Goal: Task Accomplishment & Management: Use online tool/utility

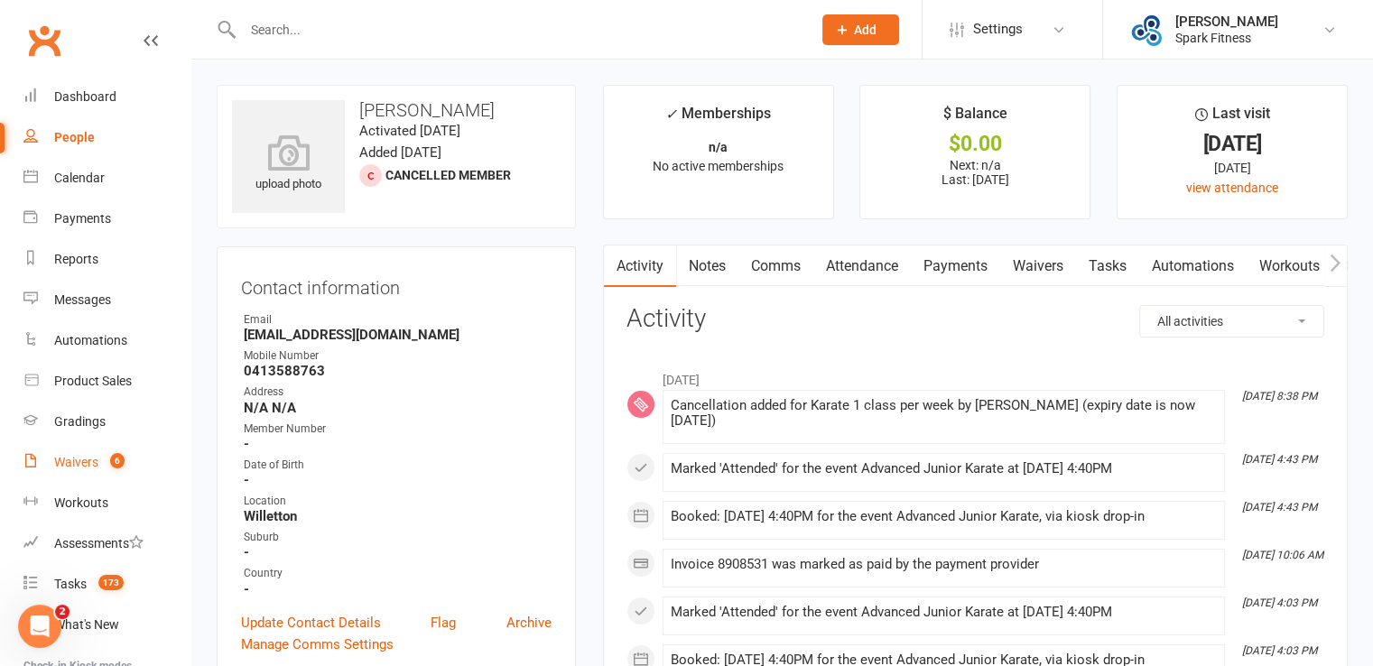
click at [88, 464] on div "Waivers" at bounding box center [76, 462] width 44 height 14
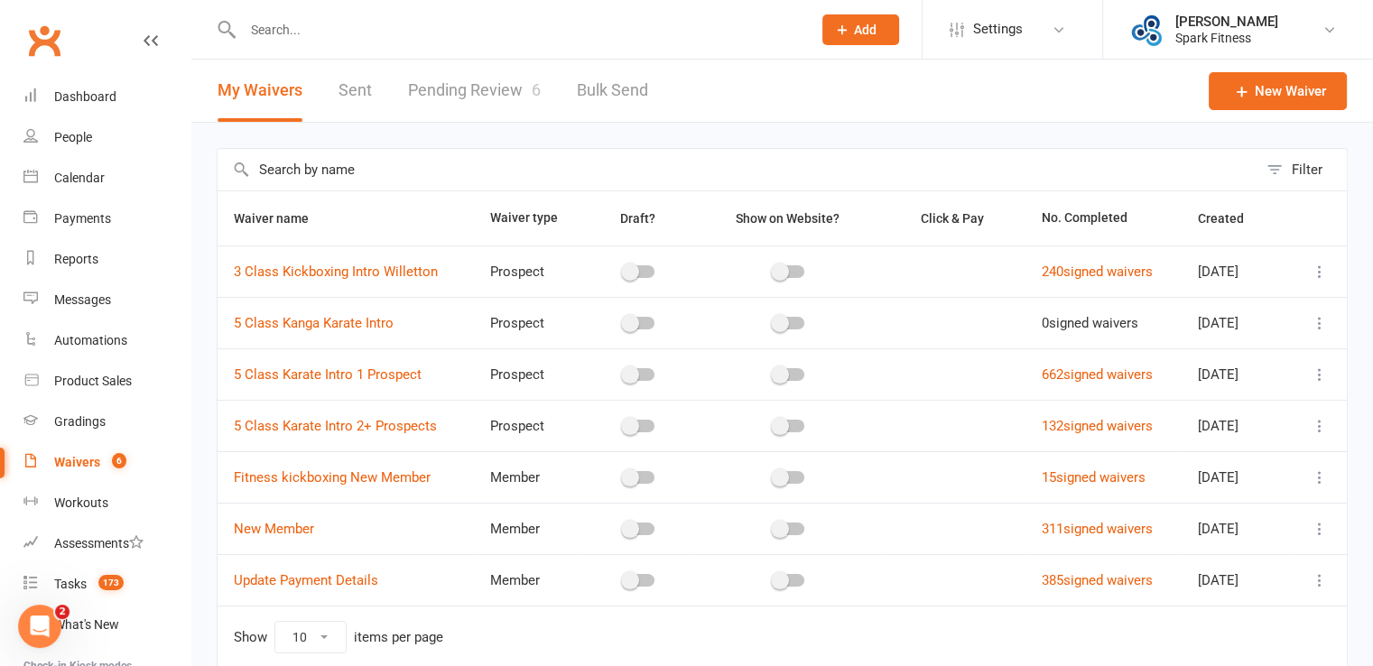
click at [478, 89] on link "Pending Review 6" at bounding box center [474, 91] width 133 height 62
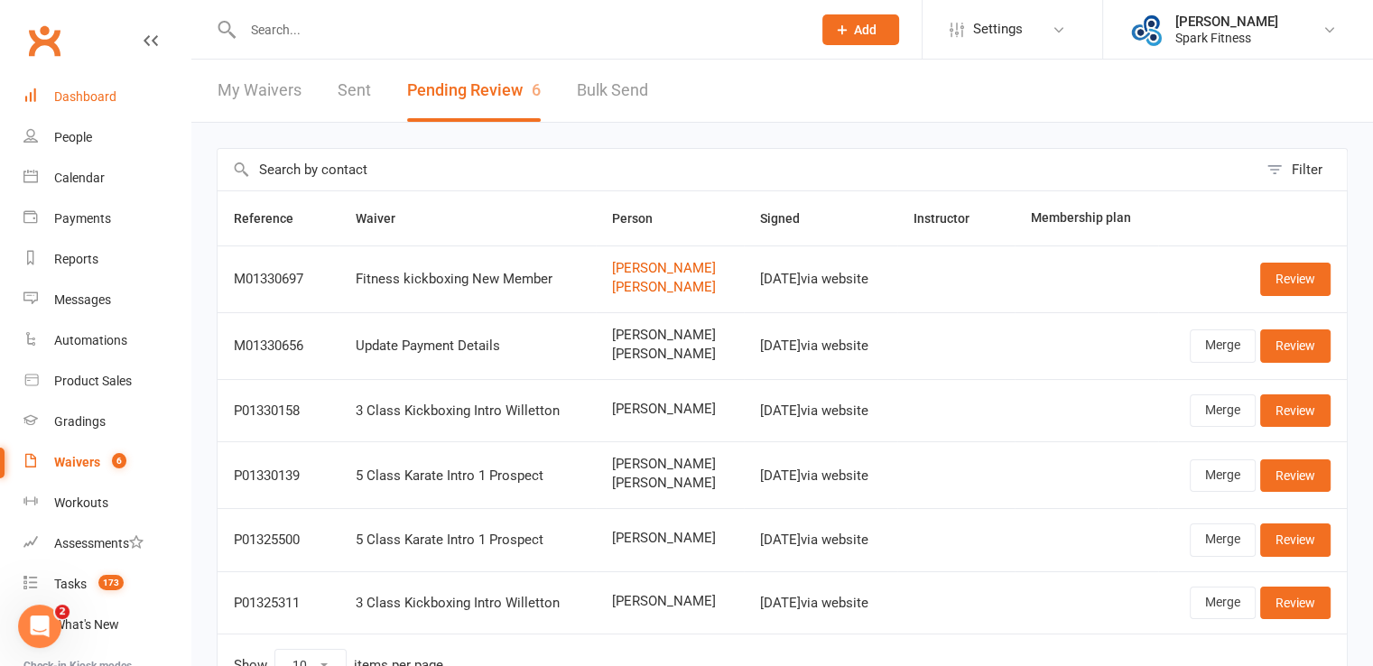
click at [97, 101] on div "Dashboard" at bounding box center [85, 96] width 62 height 14
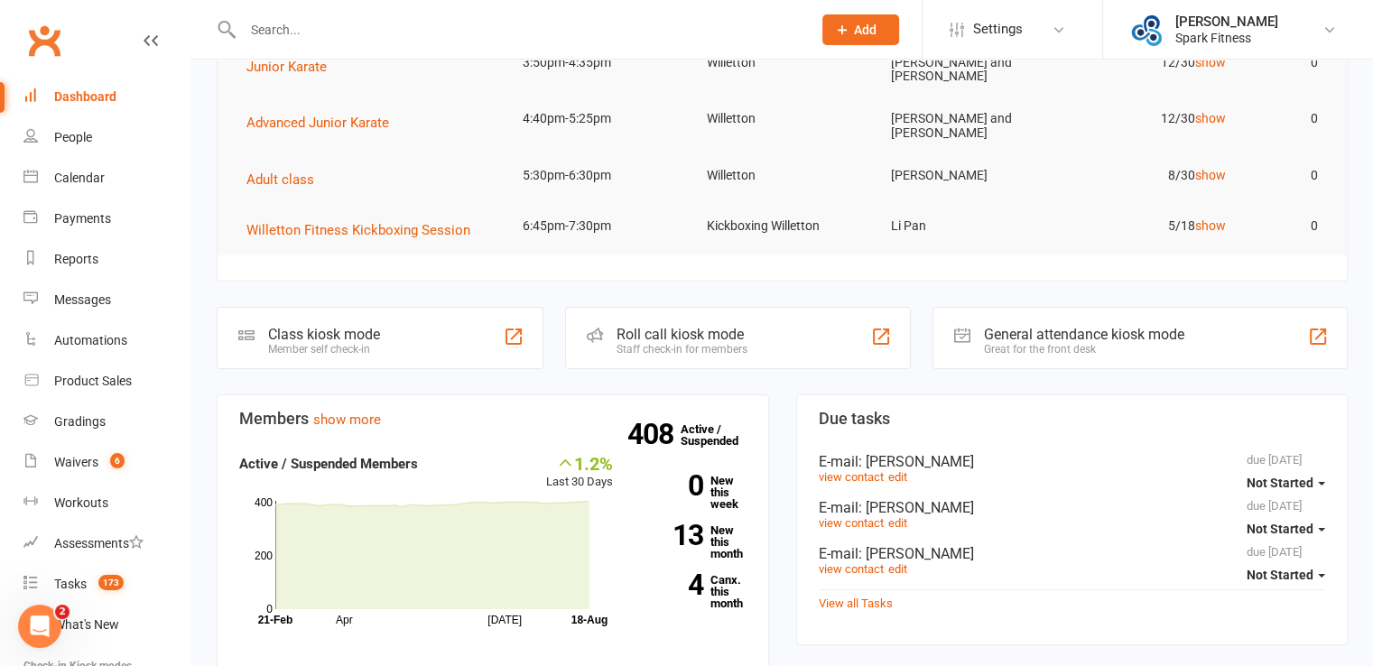
scroll to position [271, 0]
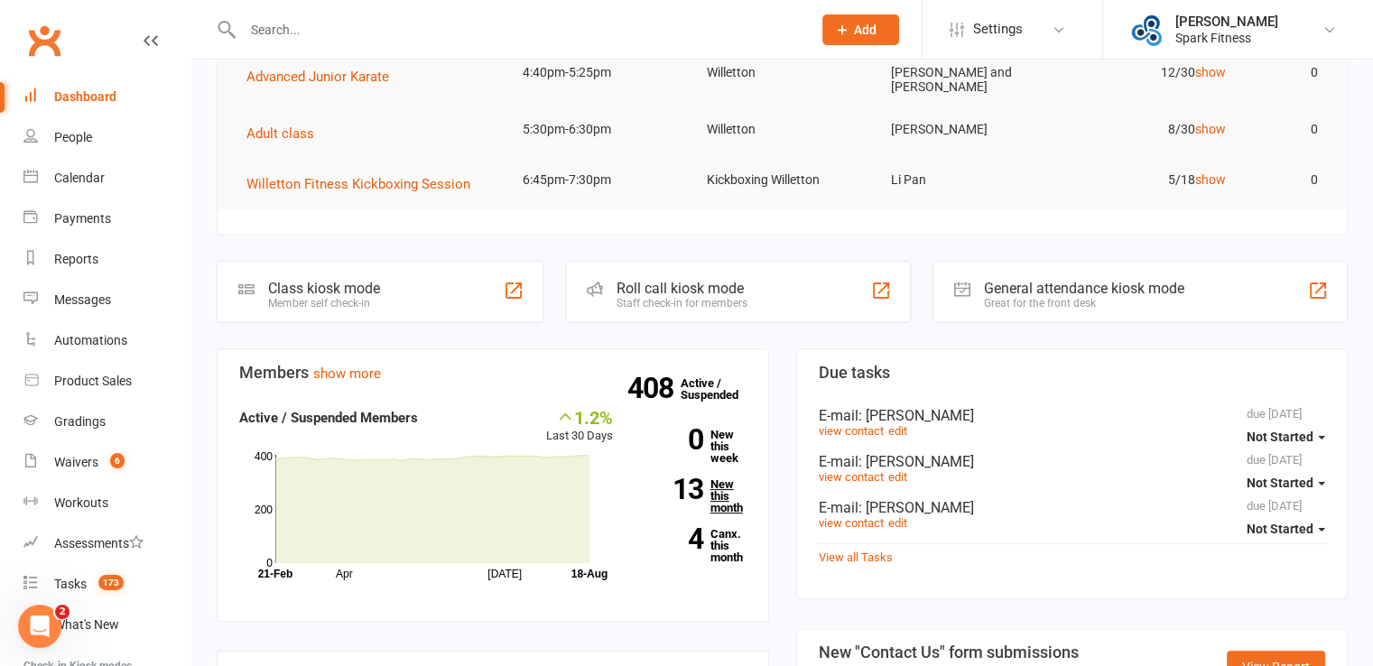
click at [717, 492] on link "13 New this month" at bounding box center [693, 496] width 107 height 35
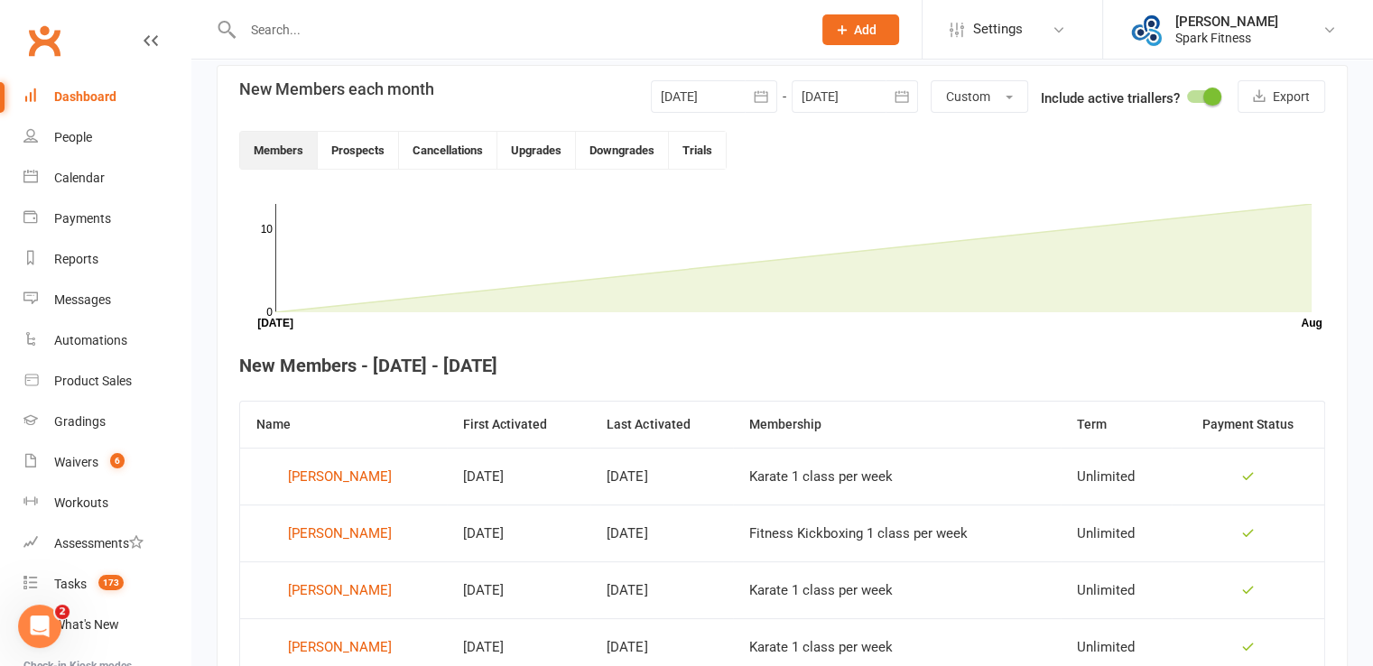
scroll to position [222, 0]
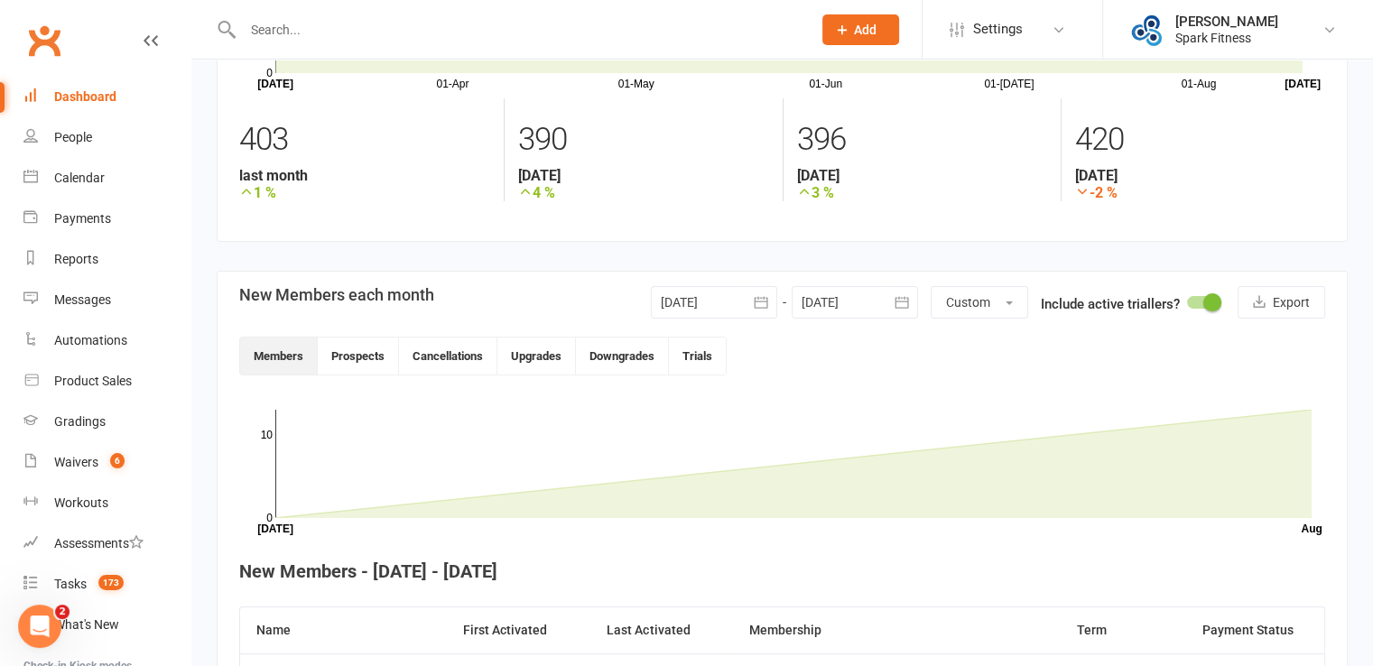
click at [85, 110] on link "Dashboard" at bounding box center [106, 97] width 167 height 41
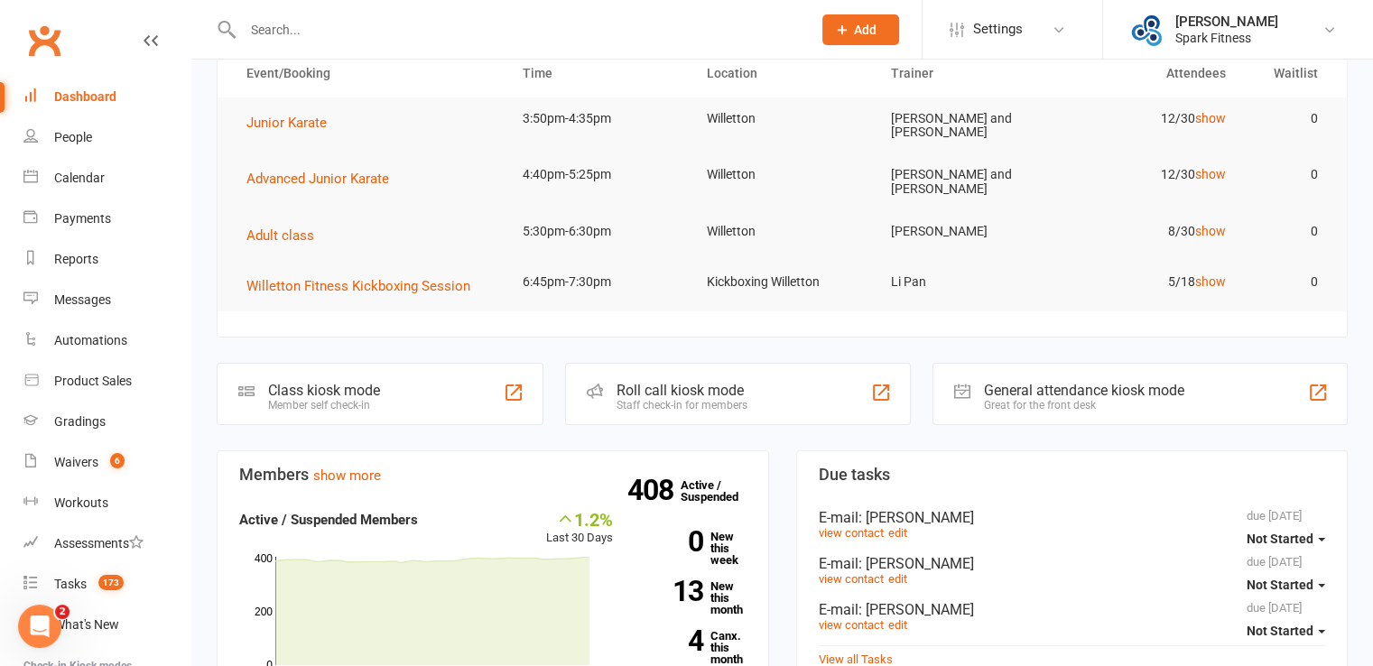
scroll to position [181, 0]
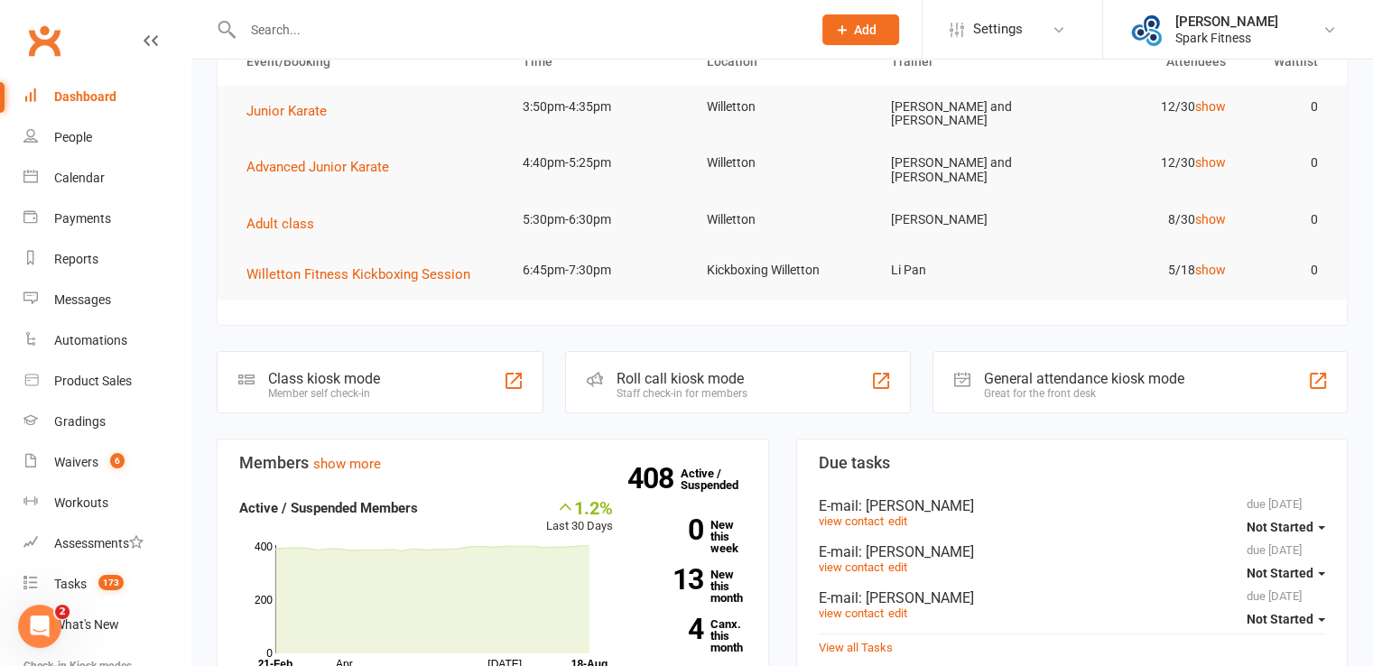
click at [657, 370] on div "Roll call kiosk mode" at bounding box center [682, 378] width 131 height 17
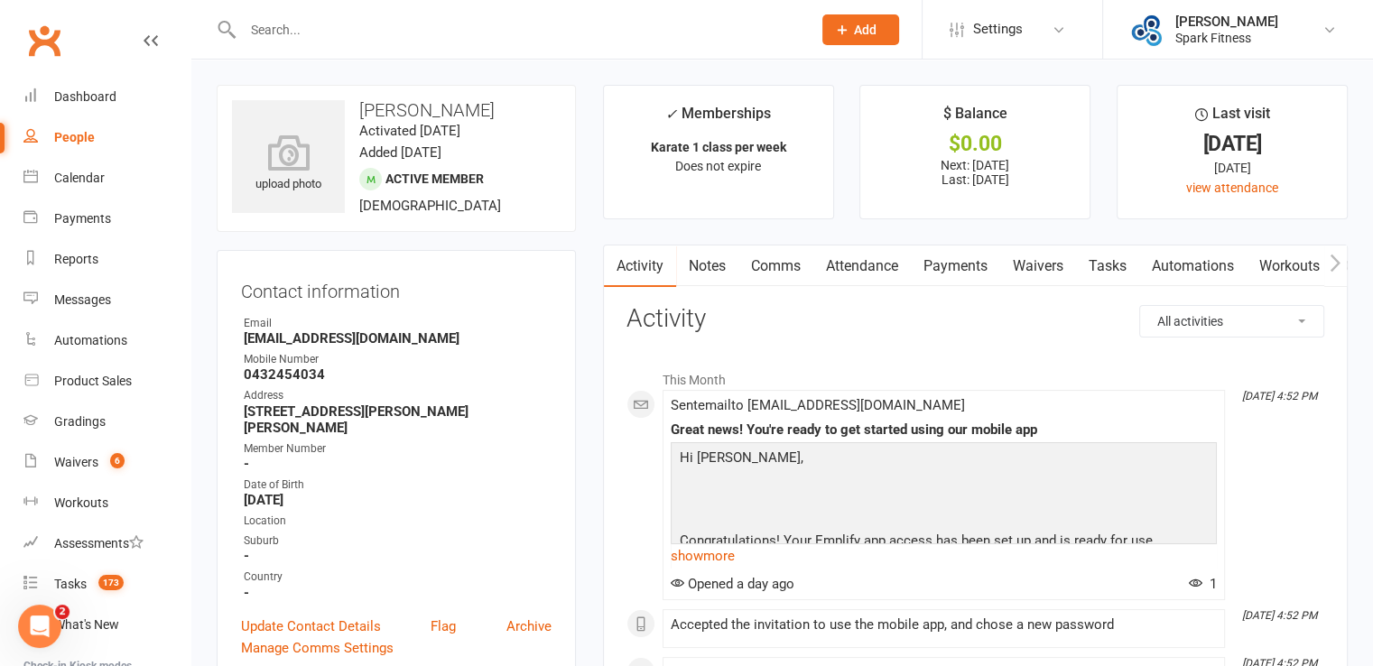
click at [289, 28] on input "text" at bounding box center [518, 29] width 562 height 25
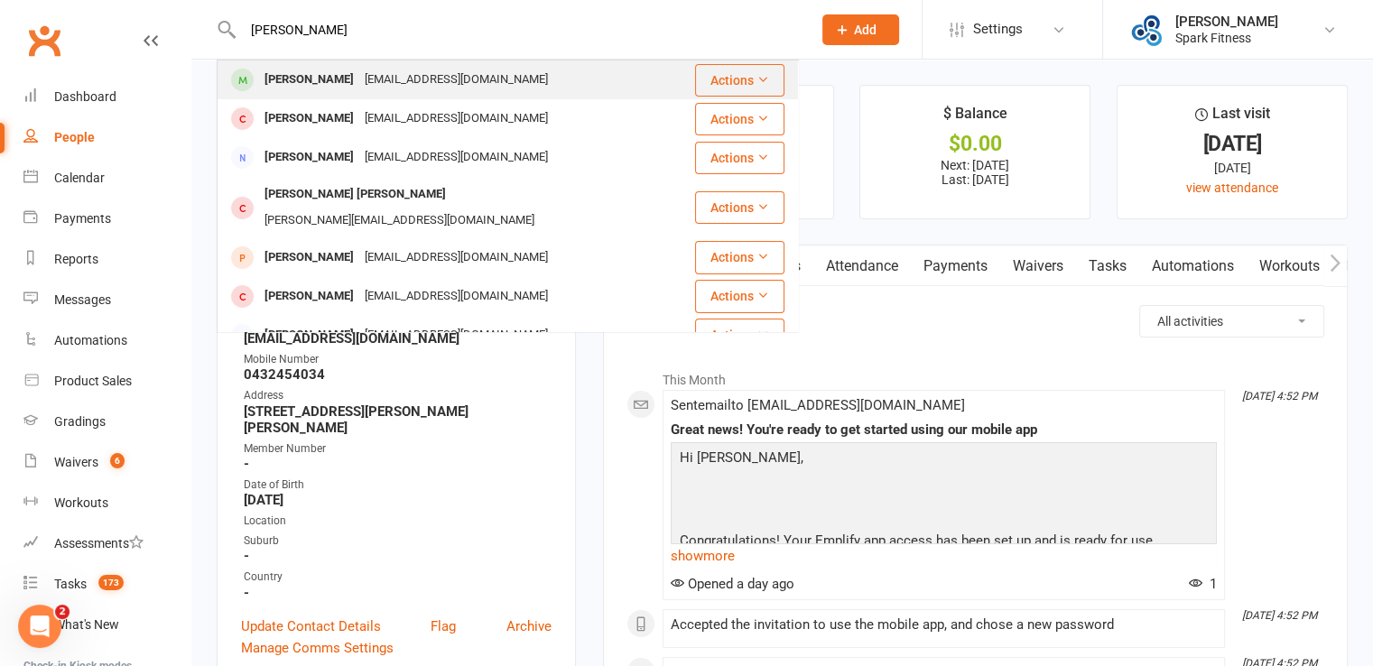
type input "anna"
click at [359, 74] on div "sony4745@gmail.com" at bounding box center [456, 80] width 194 height 26
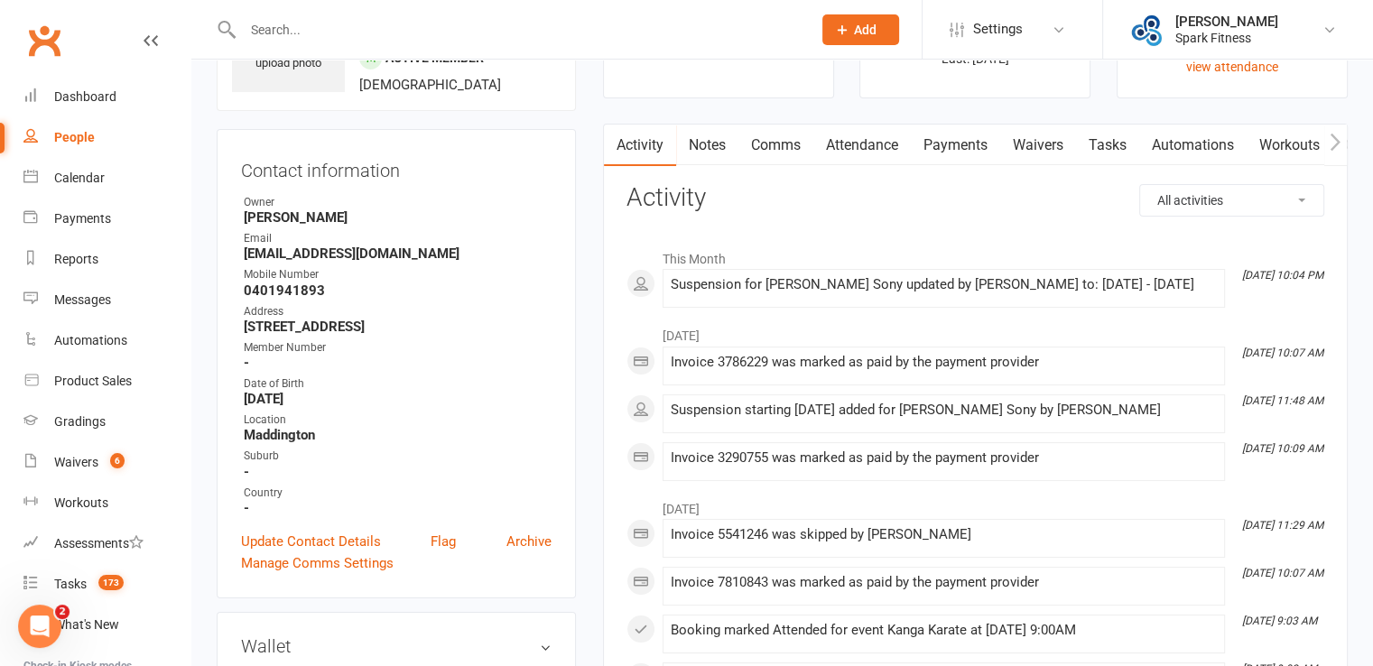
scroll to position [90, 0]
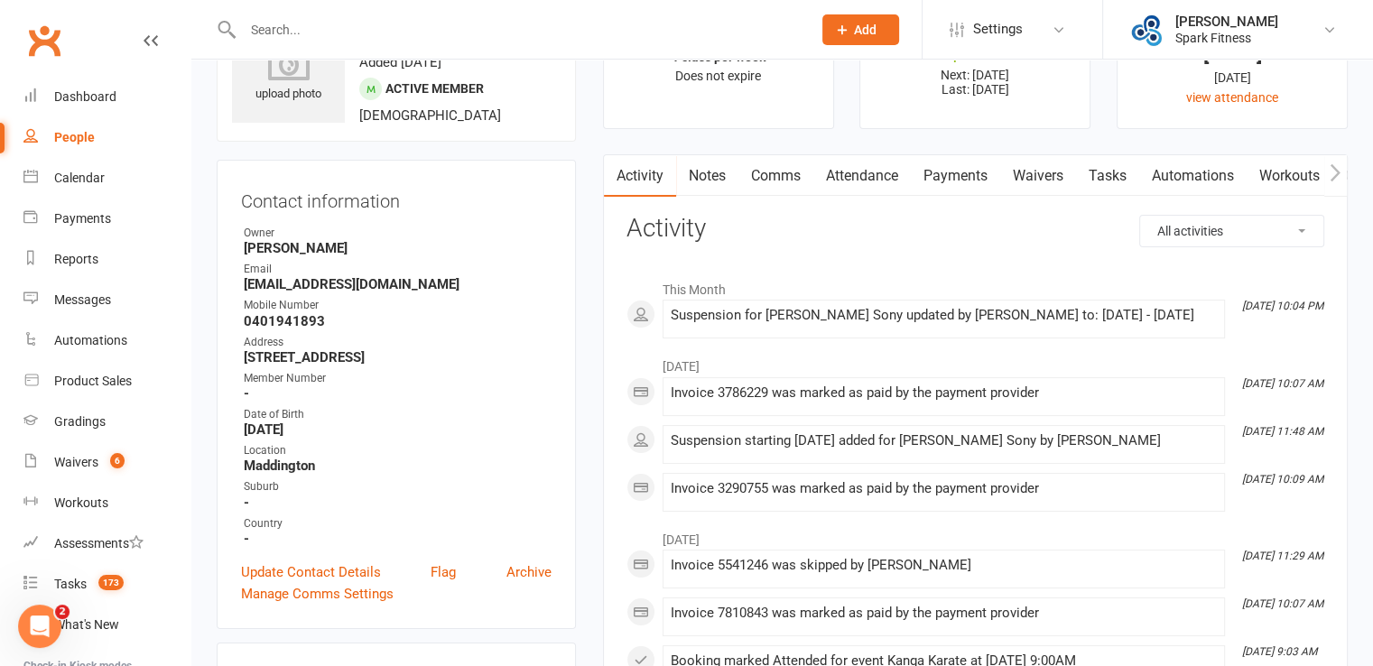
click at [956, 176] on link "Payments" at bounding box center [955, 176] width 89 height 42
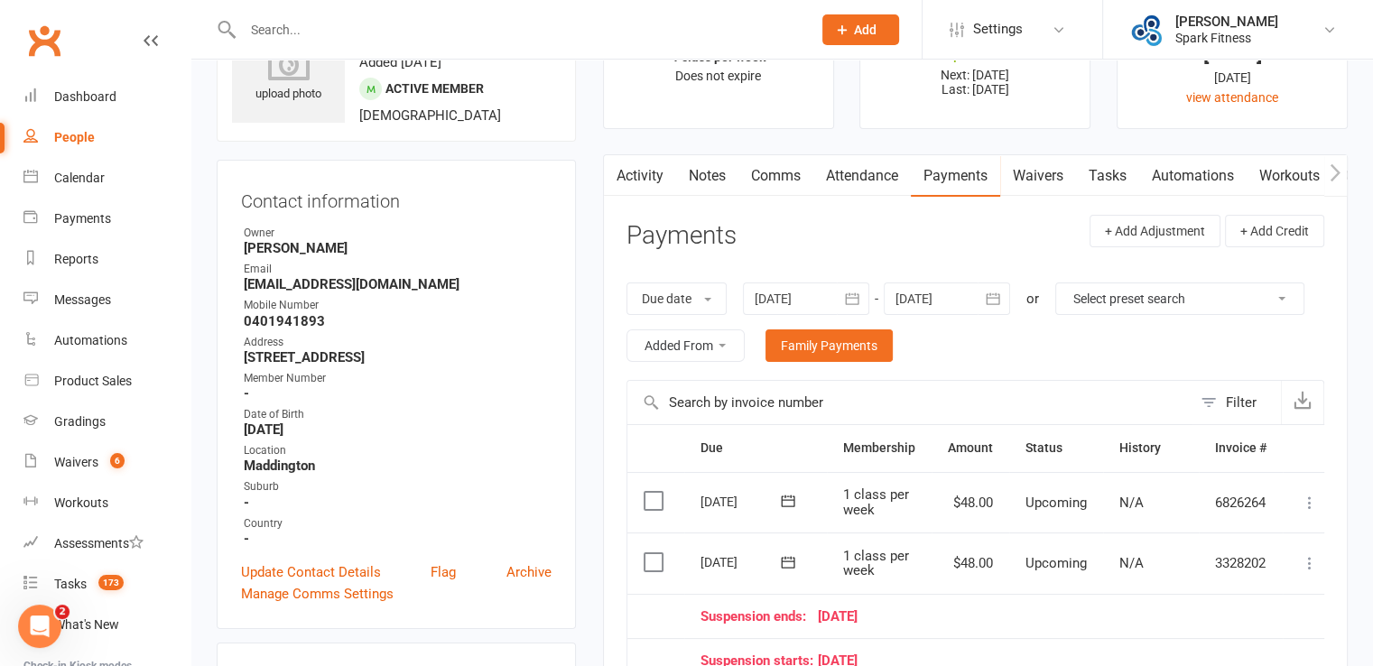
scroll to position [181, 0]
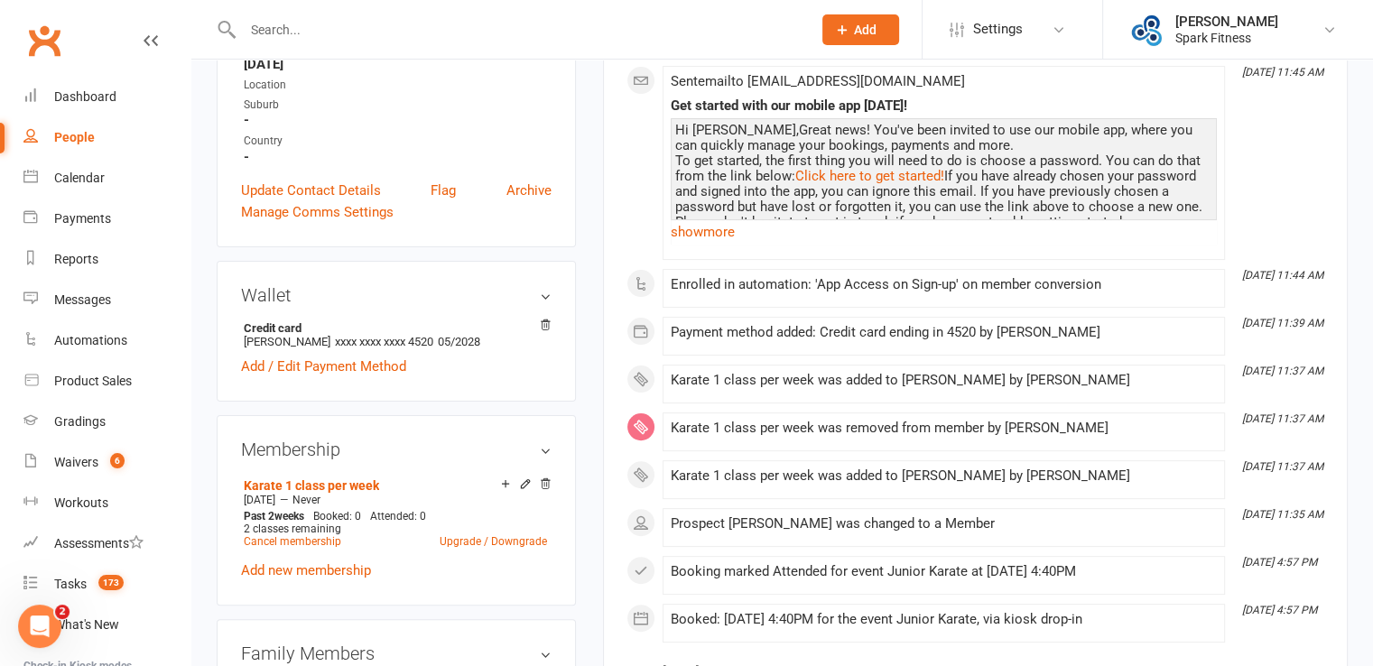
scroll to position [452, 0]
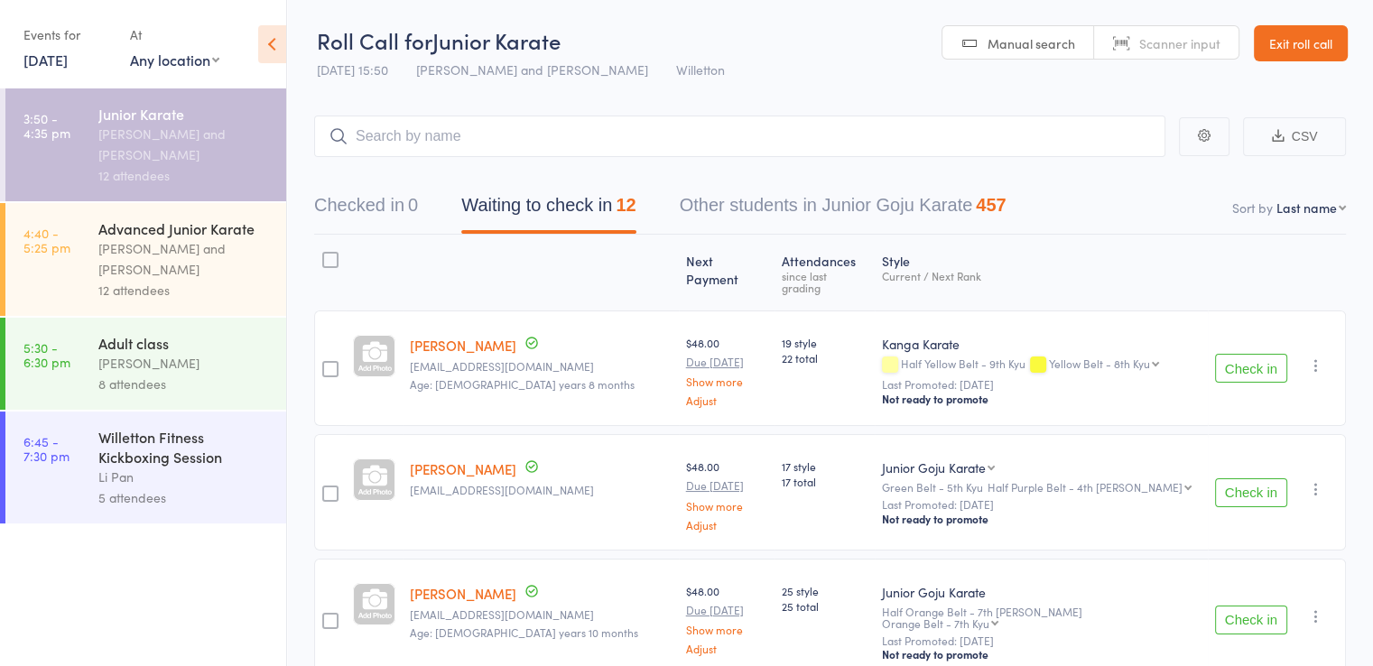
click at [53, 62] on link "18 Aug, 2025" at bounding box center [45, 60] width 44 height 20
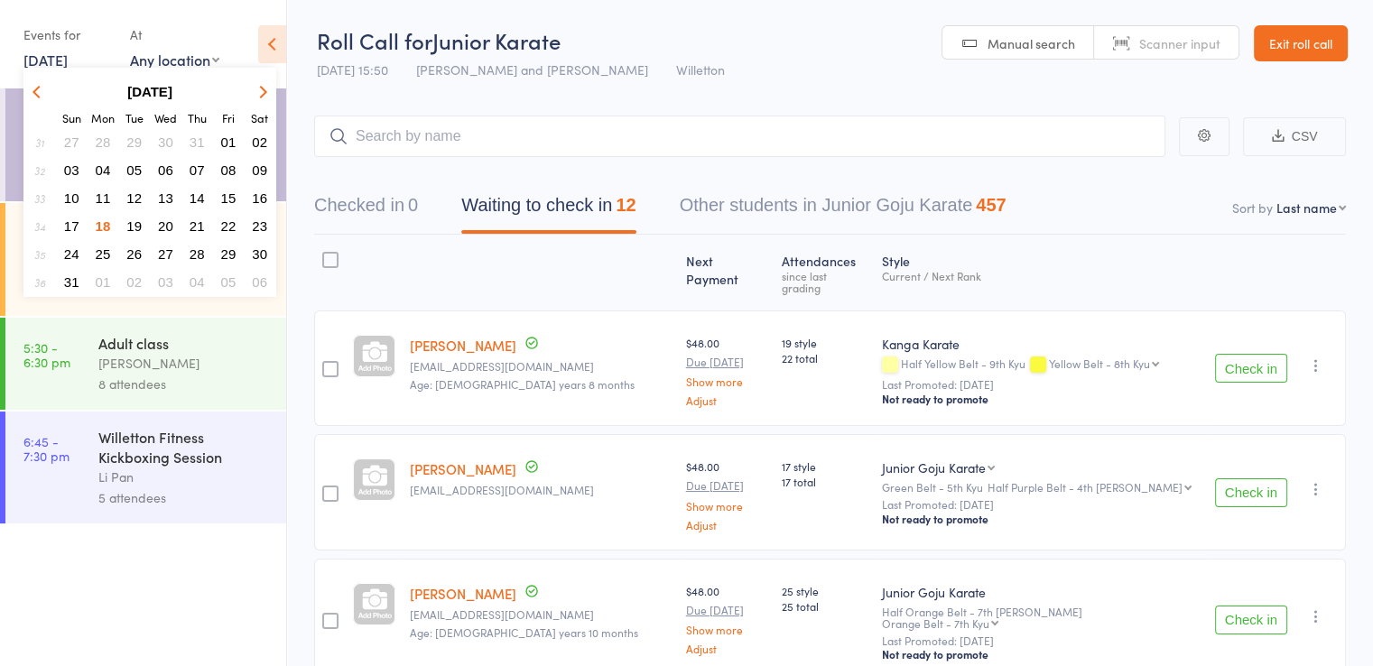
click at [204, 195] on span "14" at bounding box center [197, 198] width 15 height 15
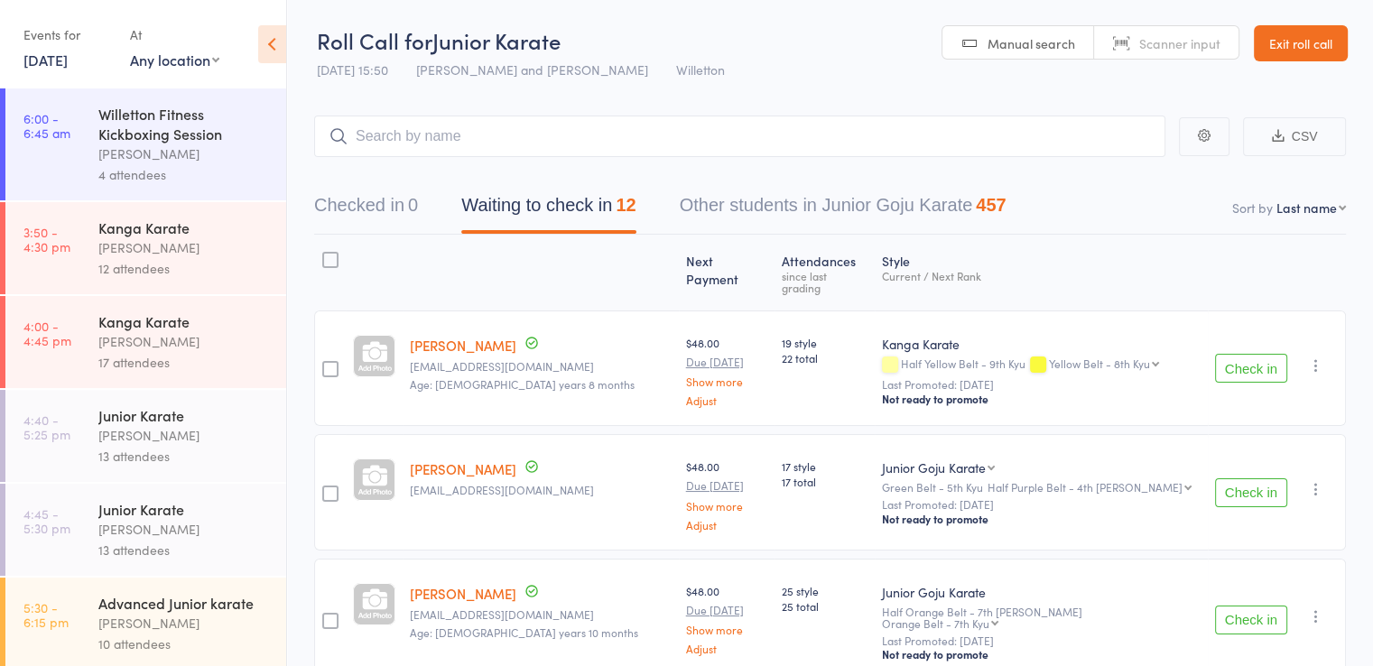
click at [62, 62] on link "14 Aug, 2025" at bounding box center [45, 60] width 44 height 20
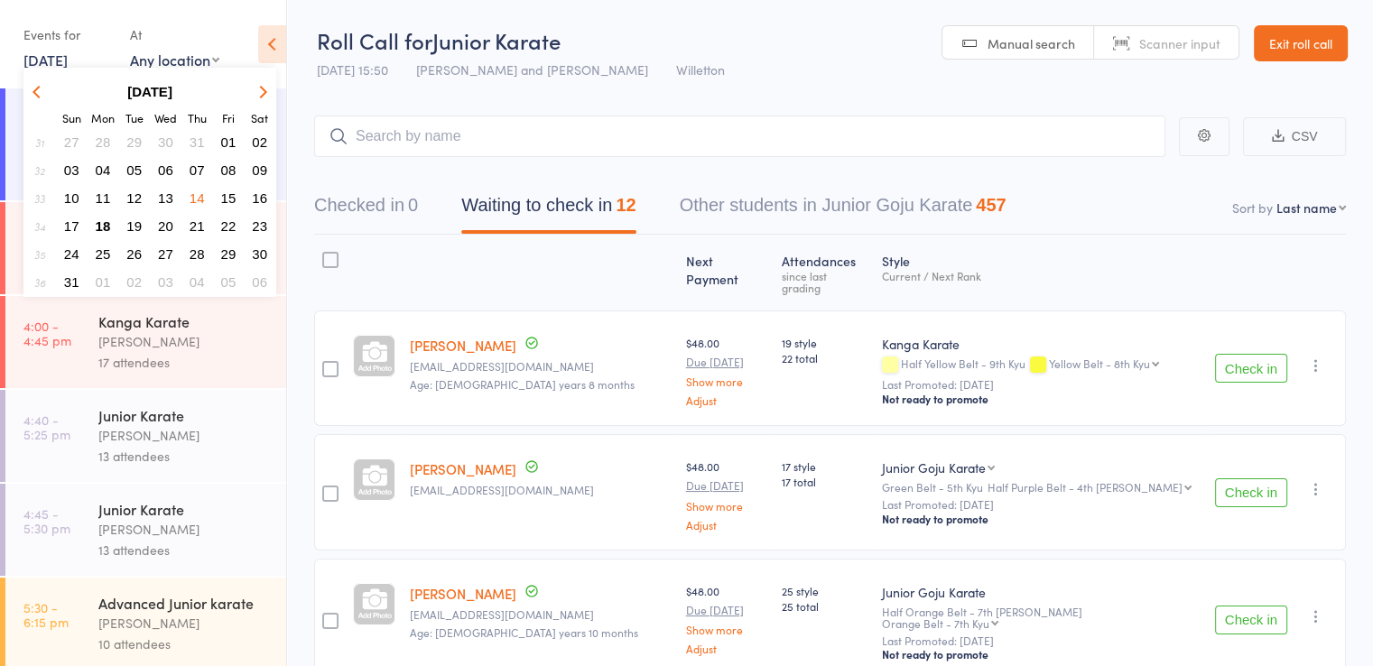
click at [62, 62] on link "14 Aug, 2025" at bounding box center [45, 60] width 44 height 20
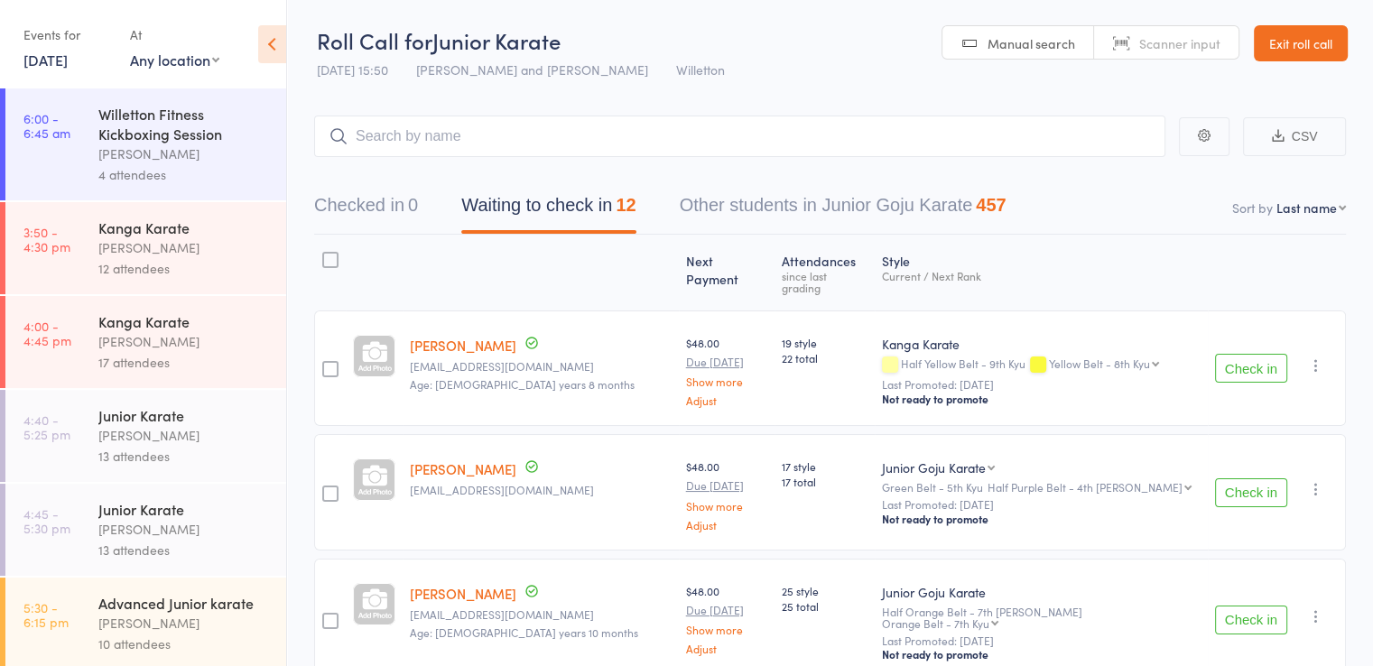
click at [155, 340] on div "[PERSON_NAME]" at bounding box center [184, 341] width 172 height 21
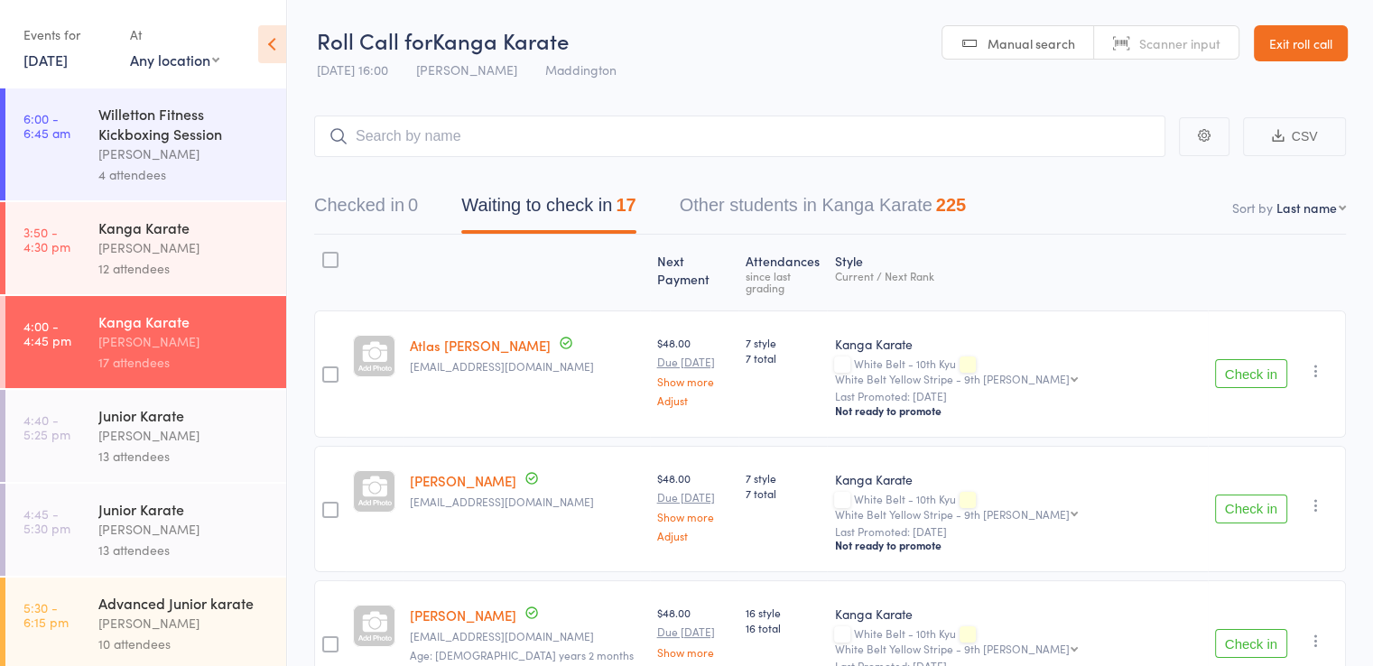
click at [1254, 359] on button "Check in" at bounding box center [1251, 373] width 72 height 29
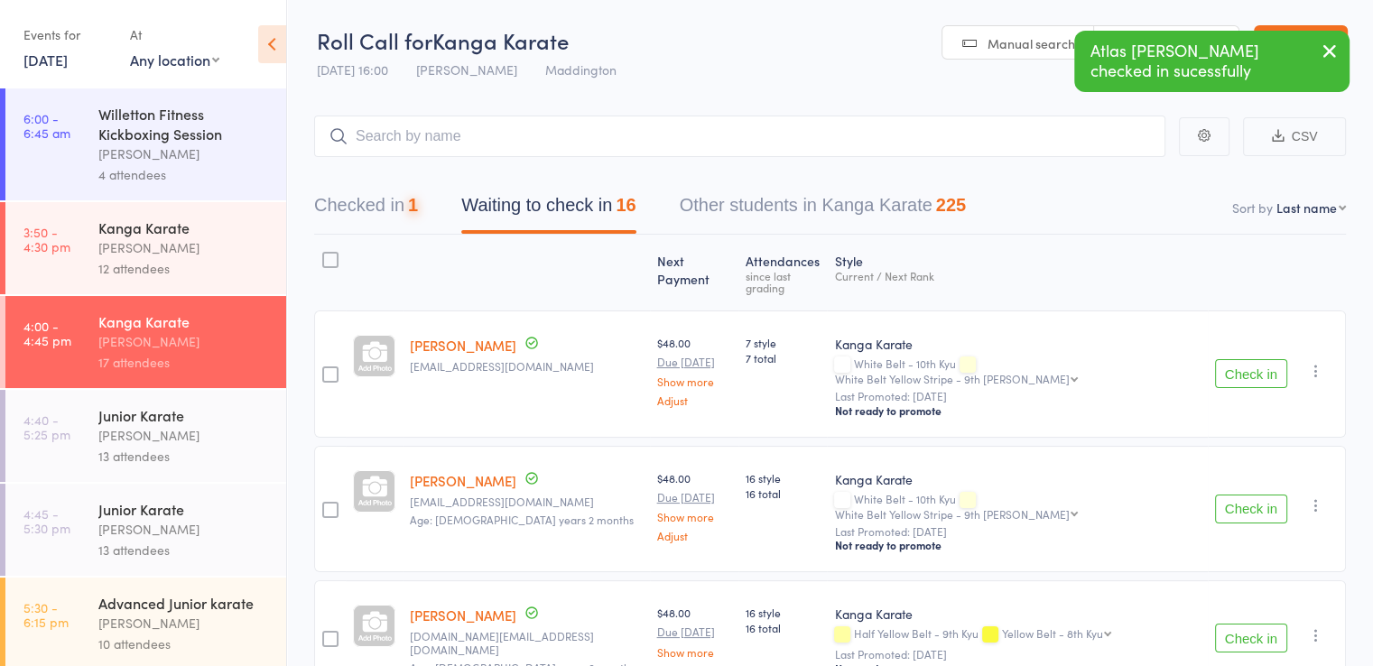
click at [1254, 359] on button "Check in" at bounding box center [1251, 373] width 72 height 29
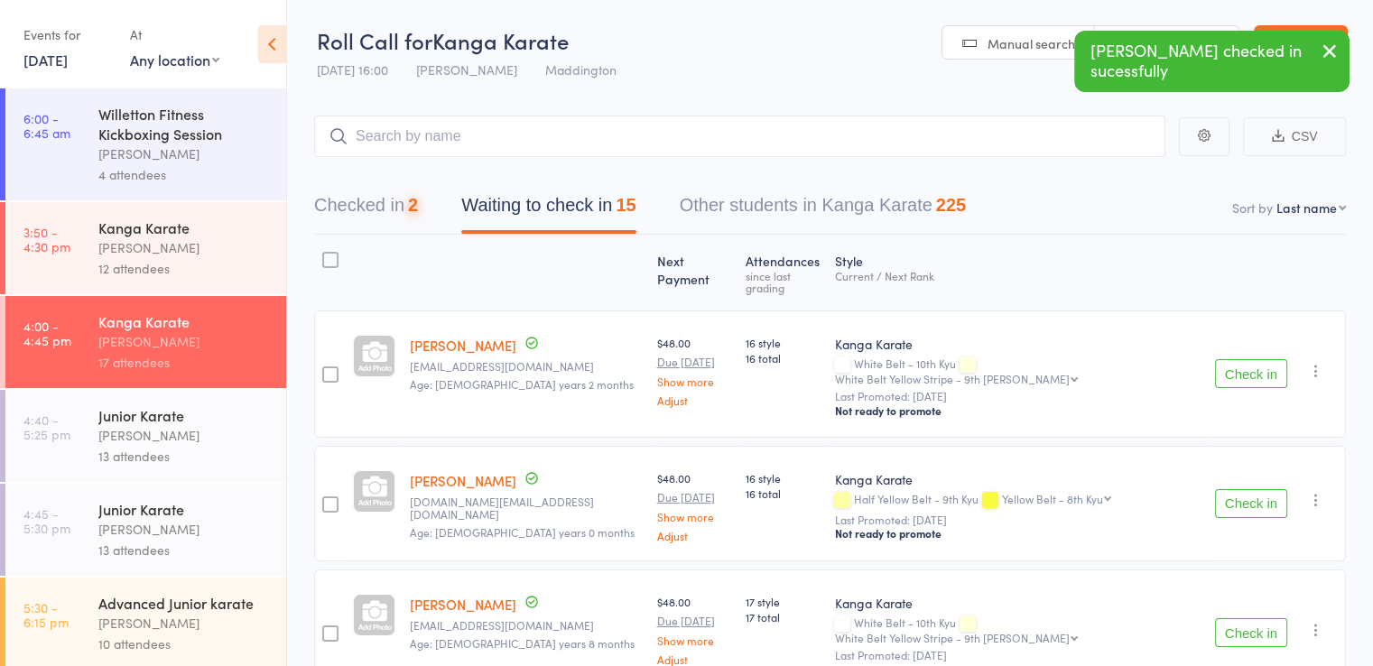
click at [1254, 359] on button "Check in" at bounding box center [1251, 373] width 72 height 29
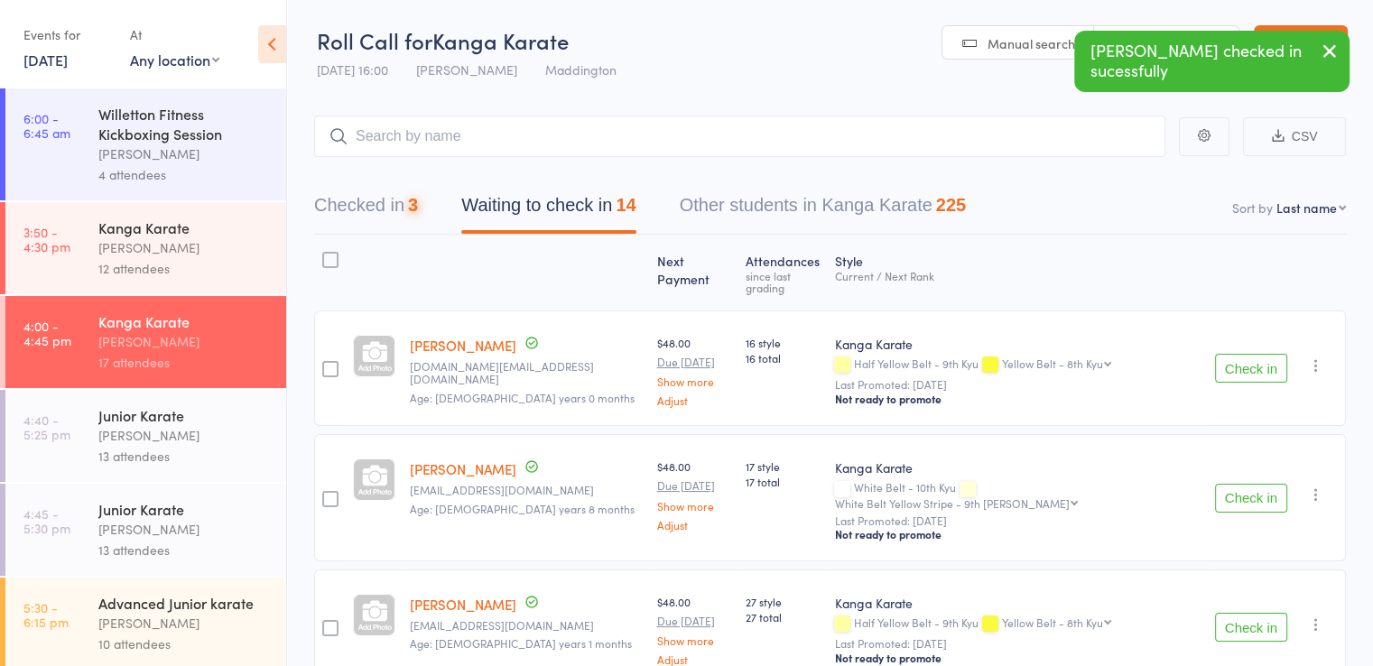
click at [1254, 358] on button "Check in" at bounding box center [1251, 368] width 72 height 29
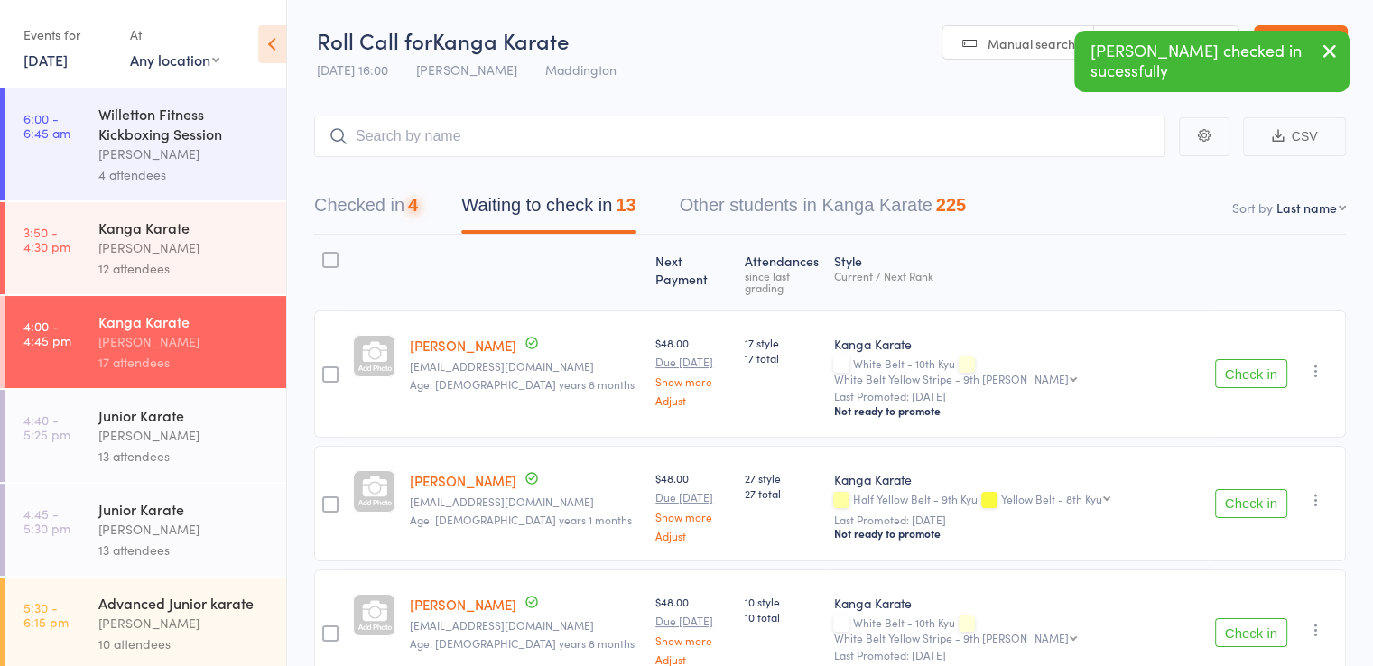
click at [1254, 359] on button "Check in" at bounding box center [1251, 373] width 72 height 29
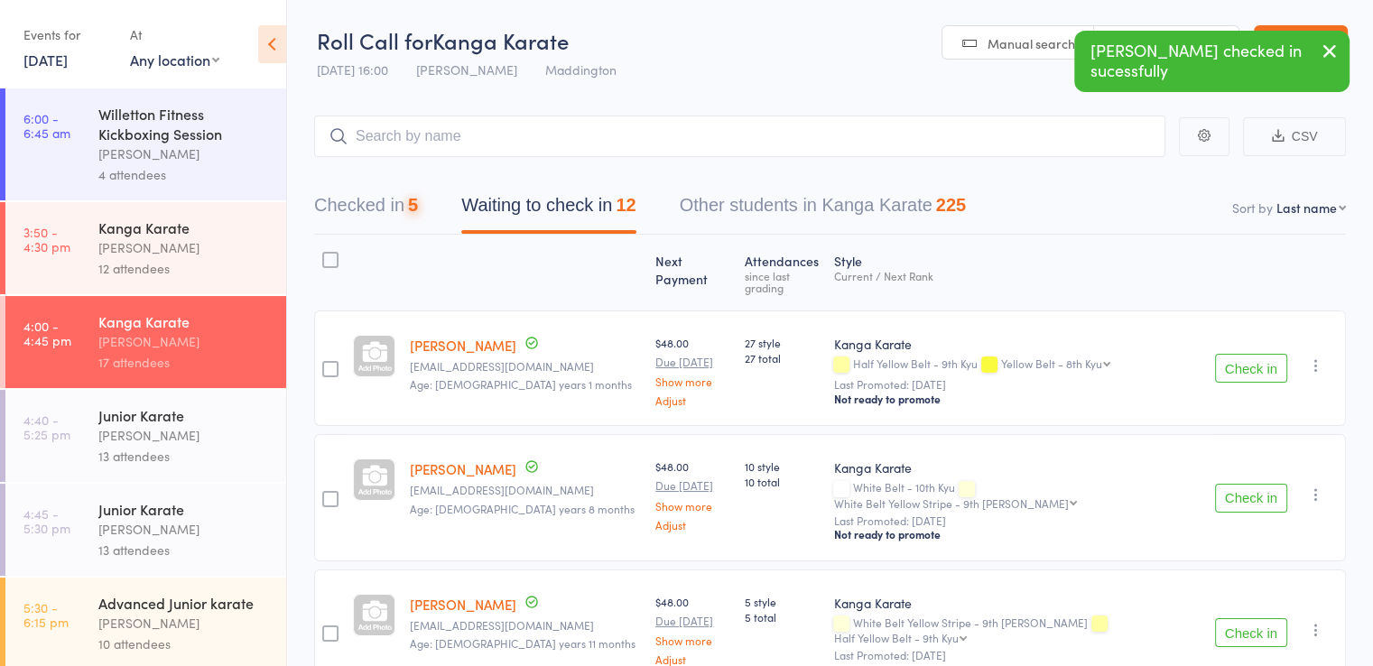
click at [1254, 358] on button "Check in" at bounding box center [1251, 368] width 72 height 29
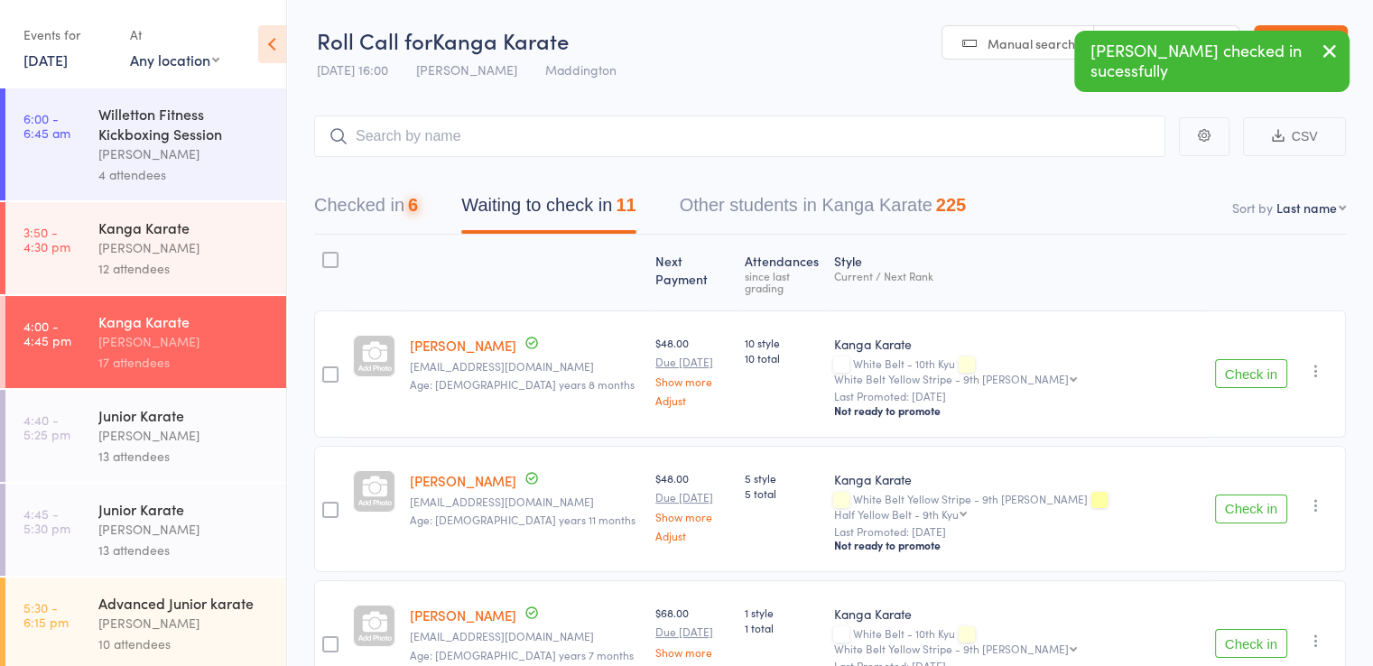
click at [1252, 359] on button "Check in" at bounding box center [1251, 373] width 72 height 29
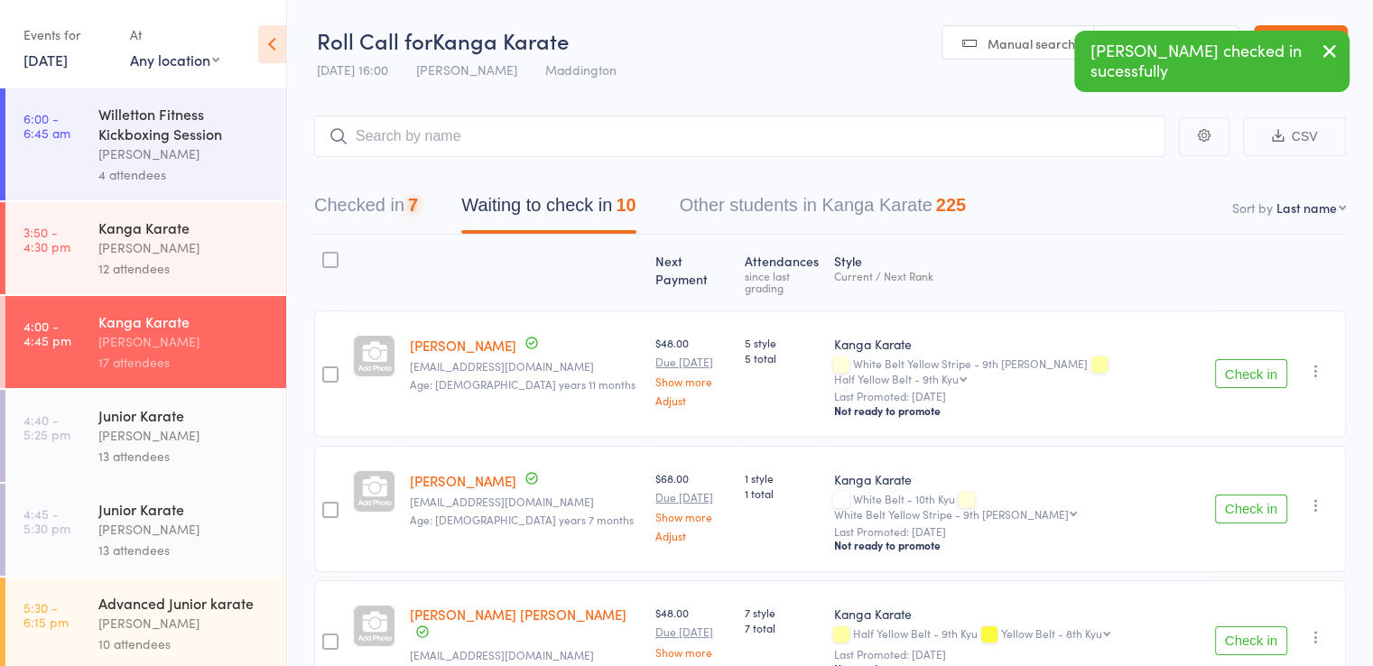
click at [1252, 359] on button "Check in" at bounding box center [1251, 373] width 72 height 29
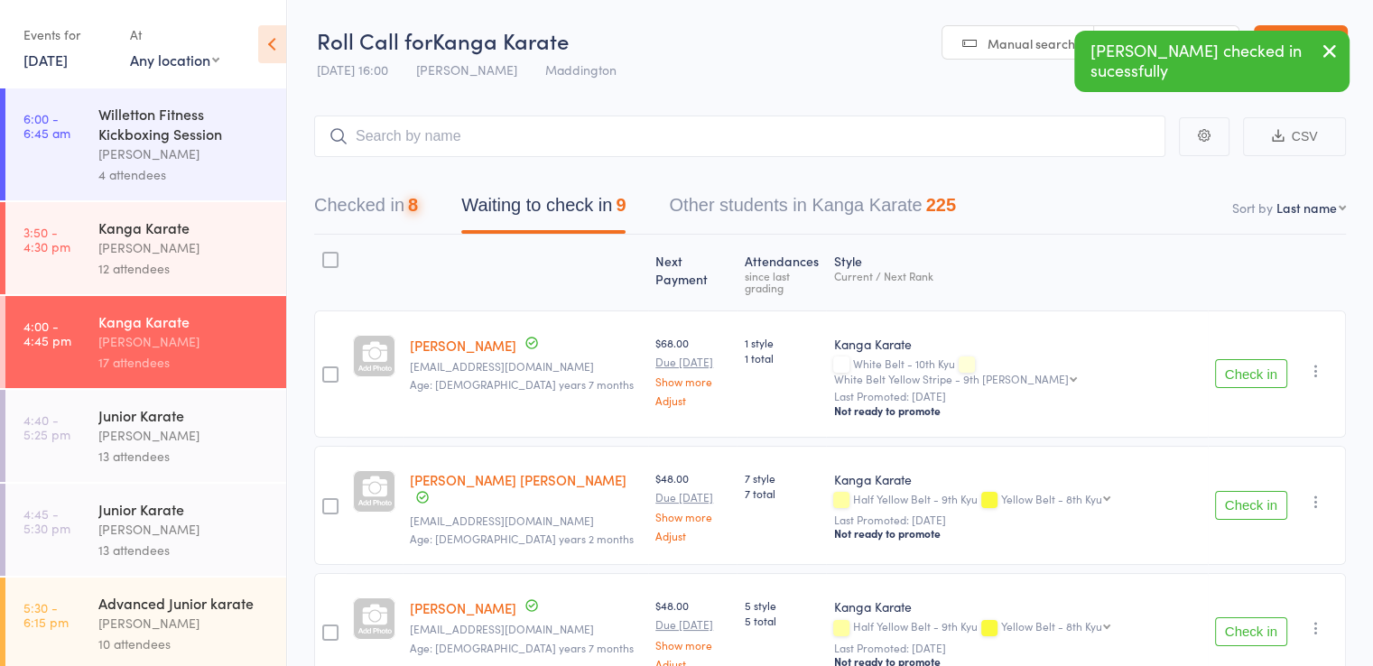
click at [1252, 359] on button "Check in" at bounding box center [1251, 373] width 72 height 29
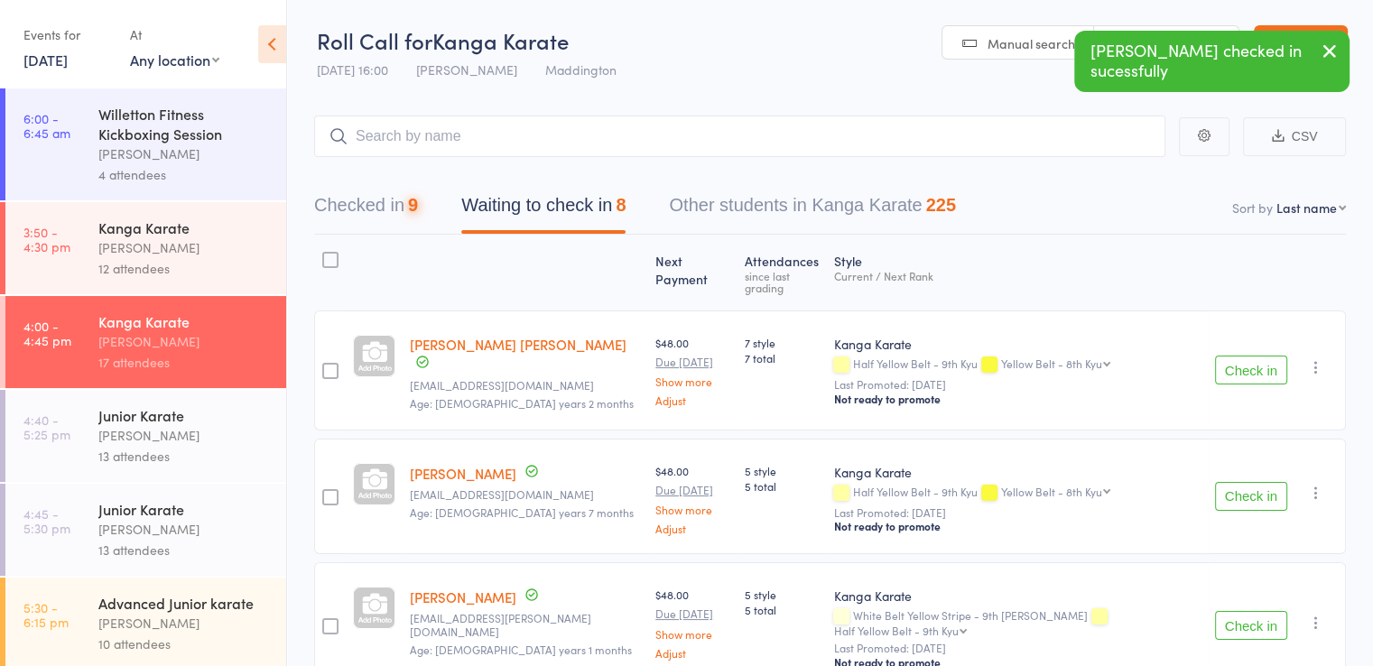
click at [1252, 356] on button "Check in" at bounding box center [1251, 370] width 72 height 29
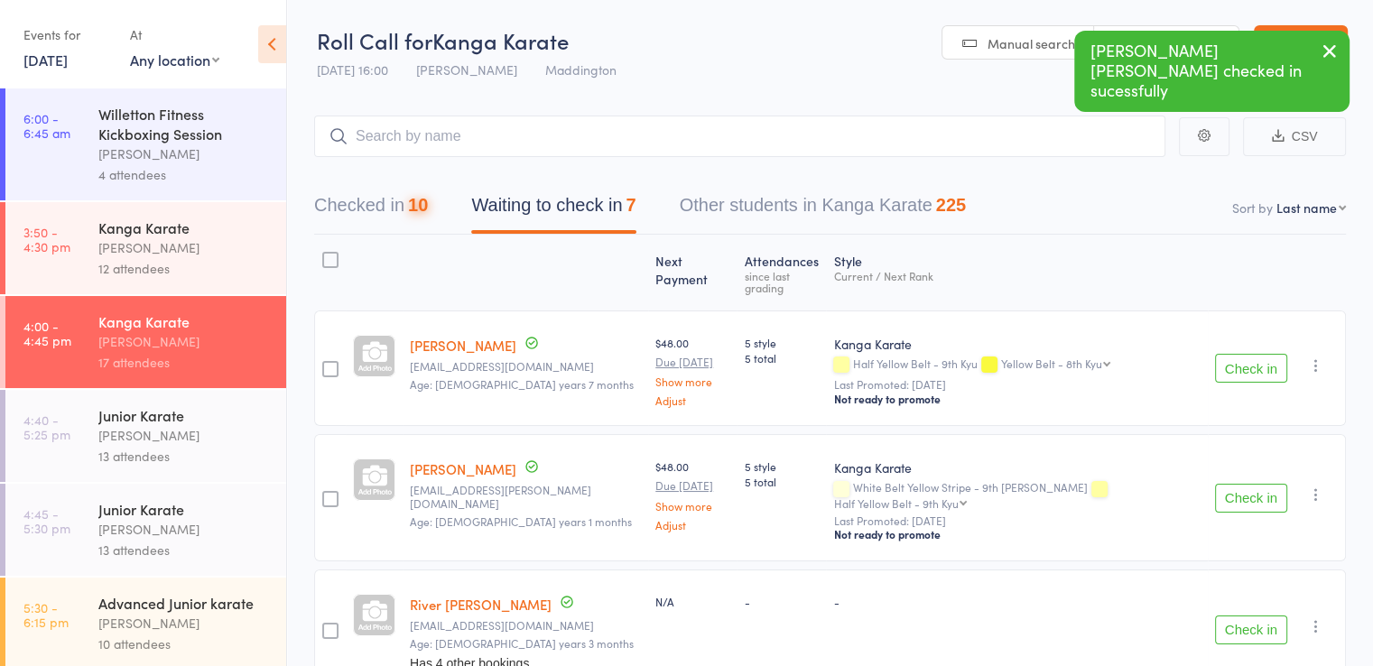
click at [1252, 356] on button "Check in" at bounding box center [1251, 368] width 72 height 29
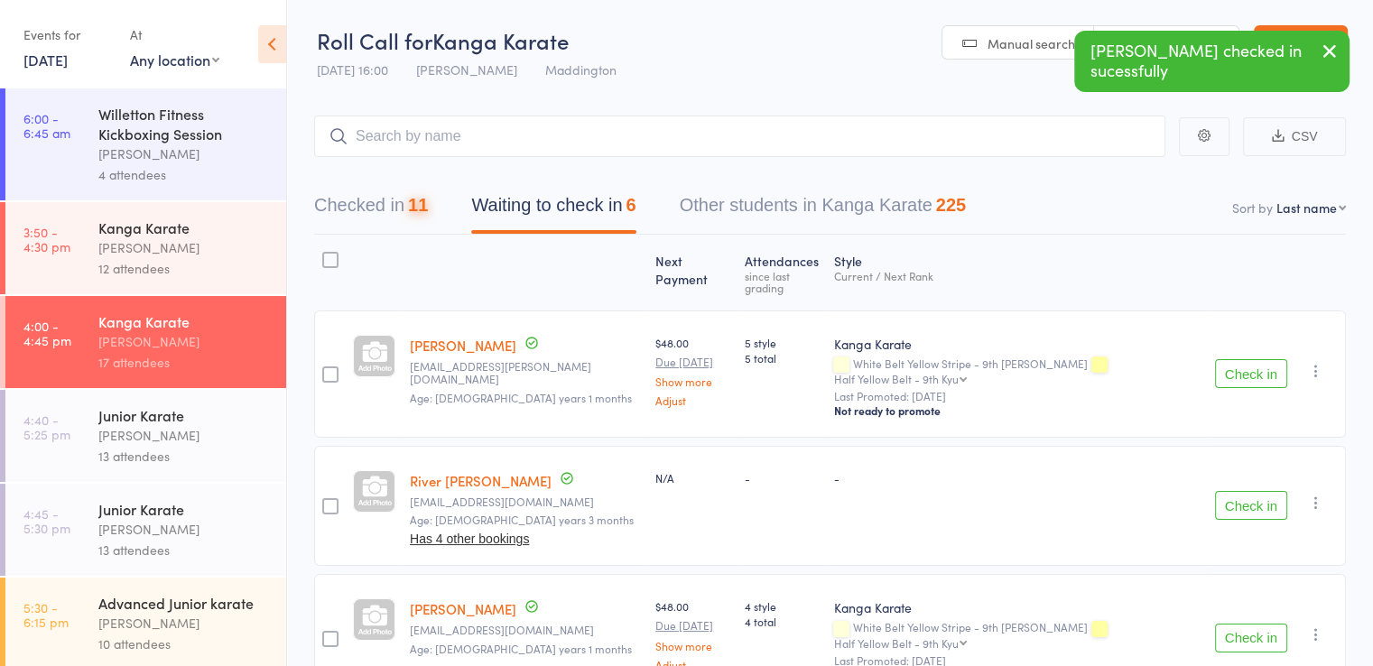
click at [1248, 359] on button "Check in" at bounding box center [1251, 373] width 72 height 29
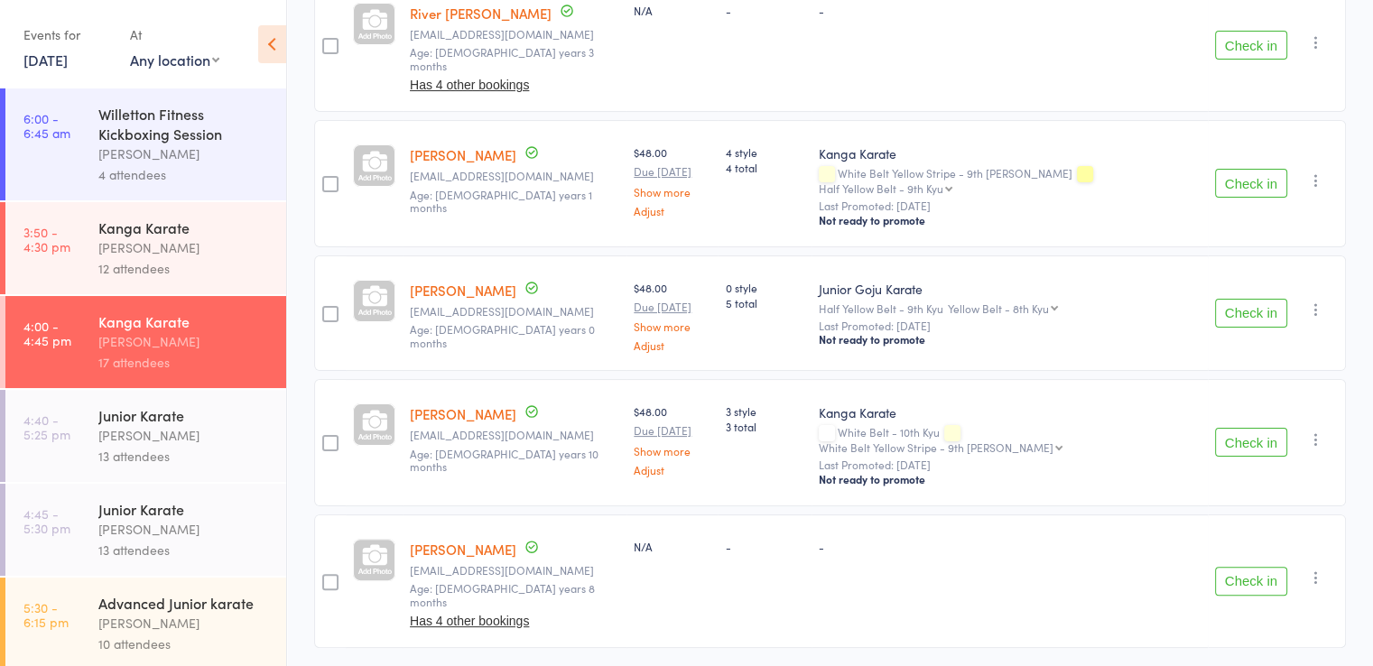
scroll to position [332, 0]
click at [1243, 428] on button "Check in" at bounding box center [1251, 442] width 72 height 29
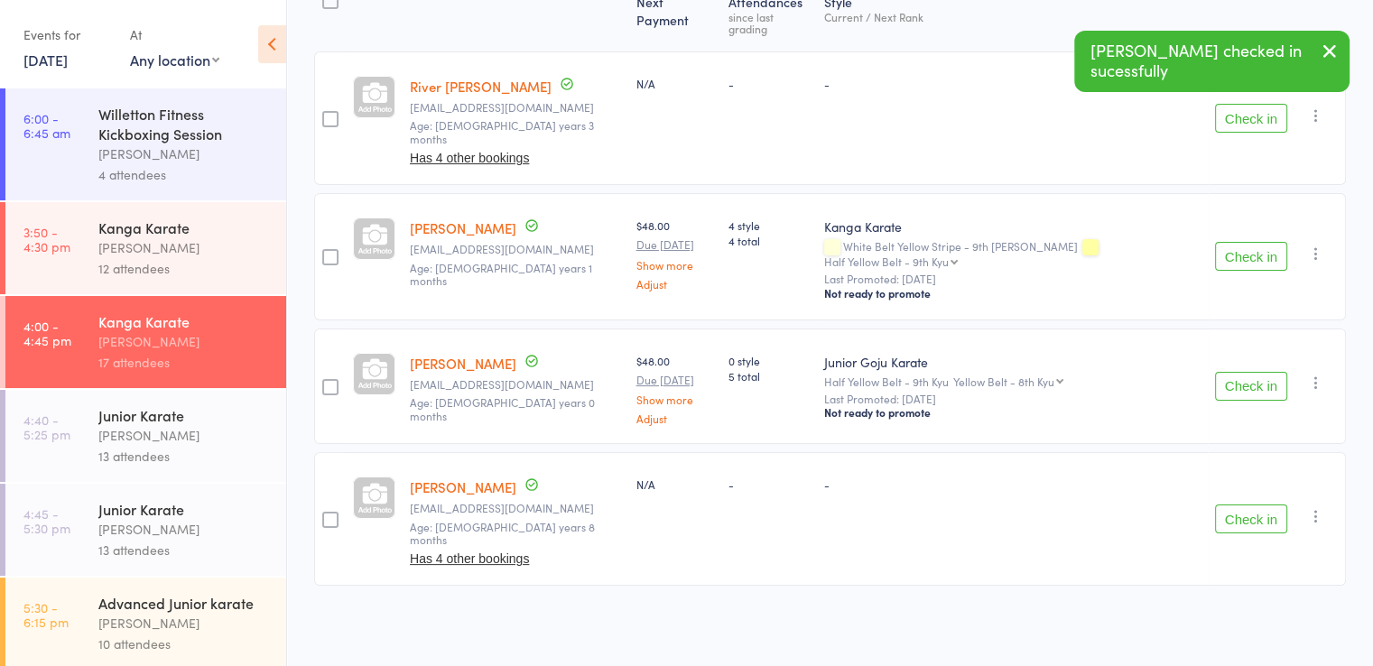
scroll to position [209, 0]
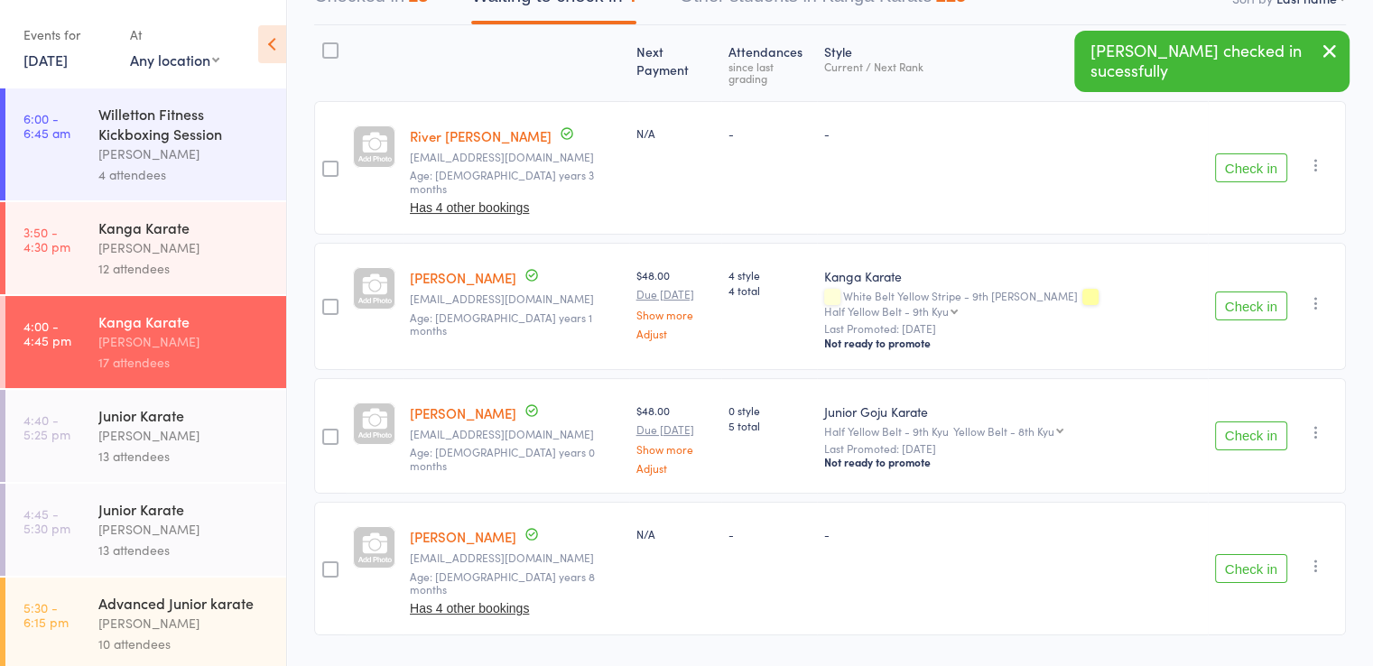
click at [1280, 554] on button "Check in" at bounding box center [1251, 568] width 72 height 29
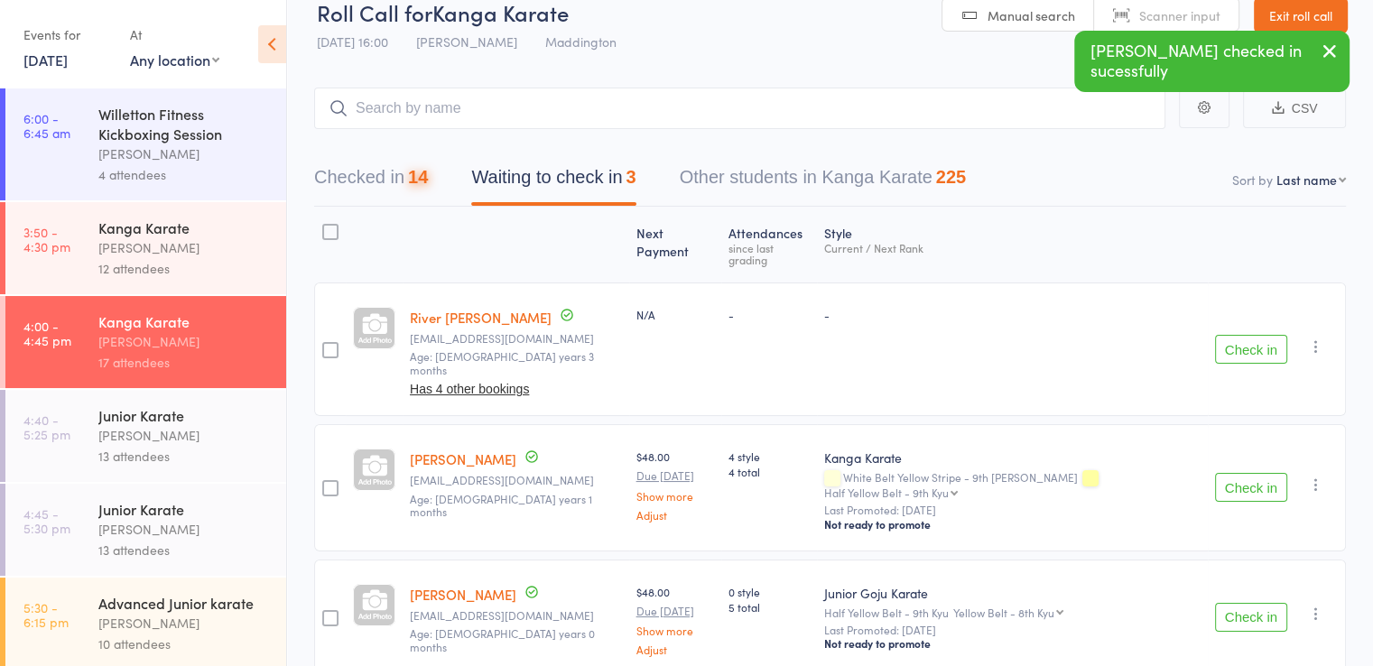
scroll to position [0, 0]
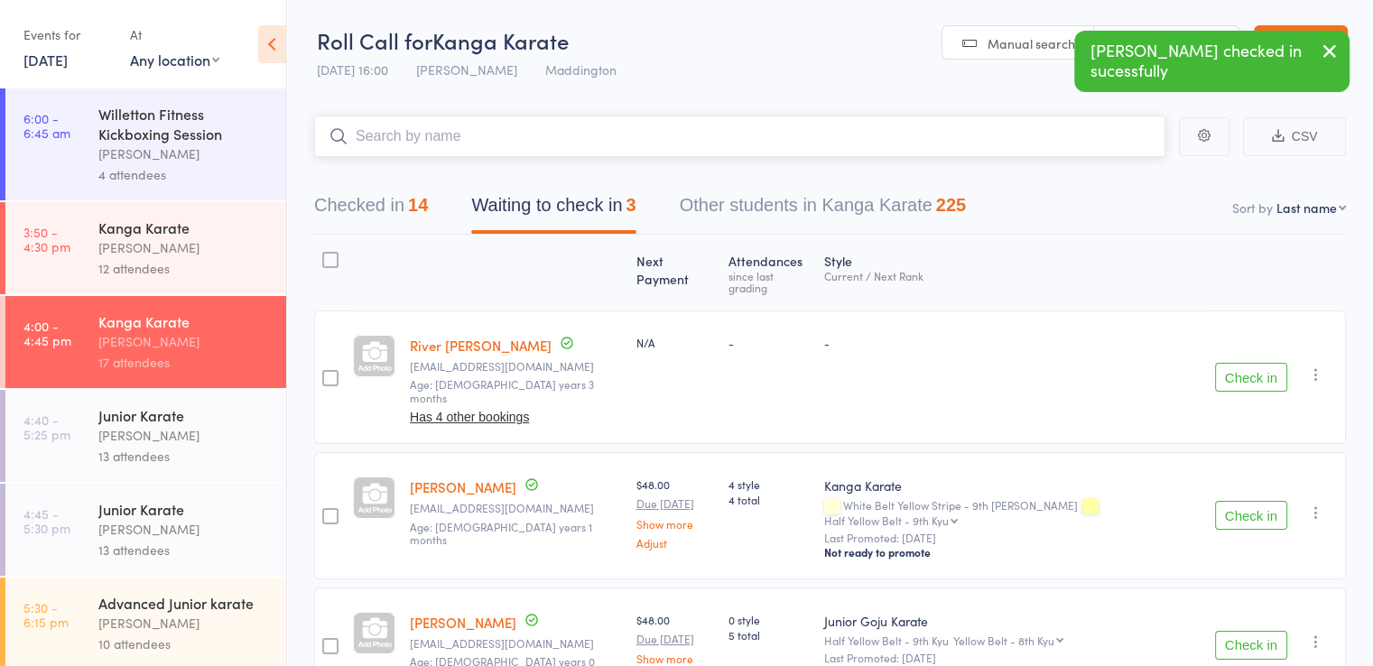
click at [442, 145] on input "search" at bounding box center [740, 137] width 852 height 42
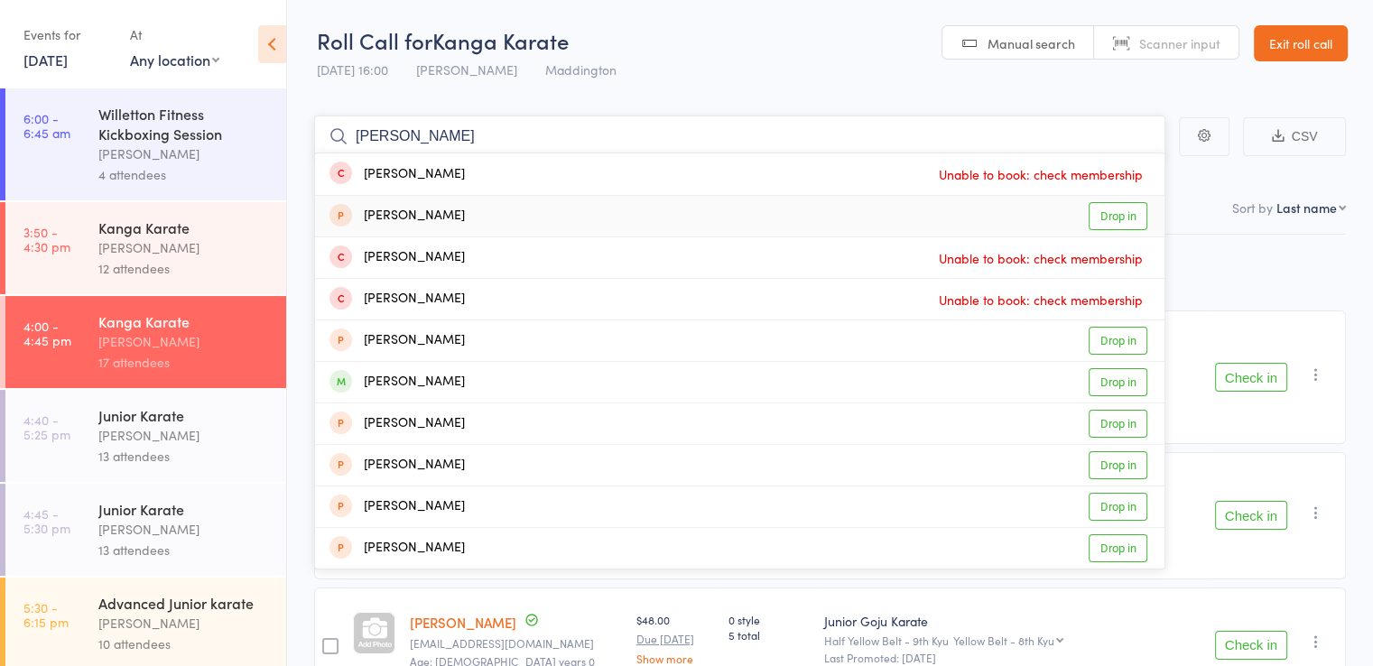
type input "william"
click at [437, 222] on div "William Long" at bounding box center [397, 216] width 135 height 21
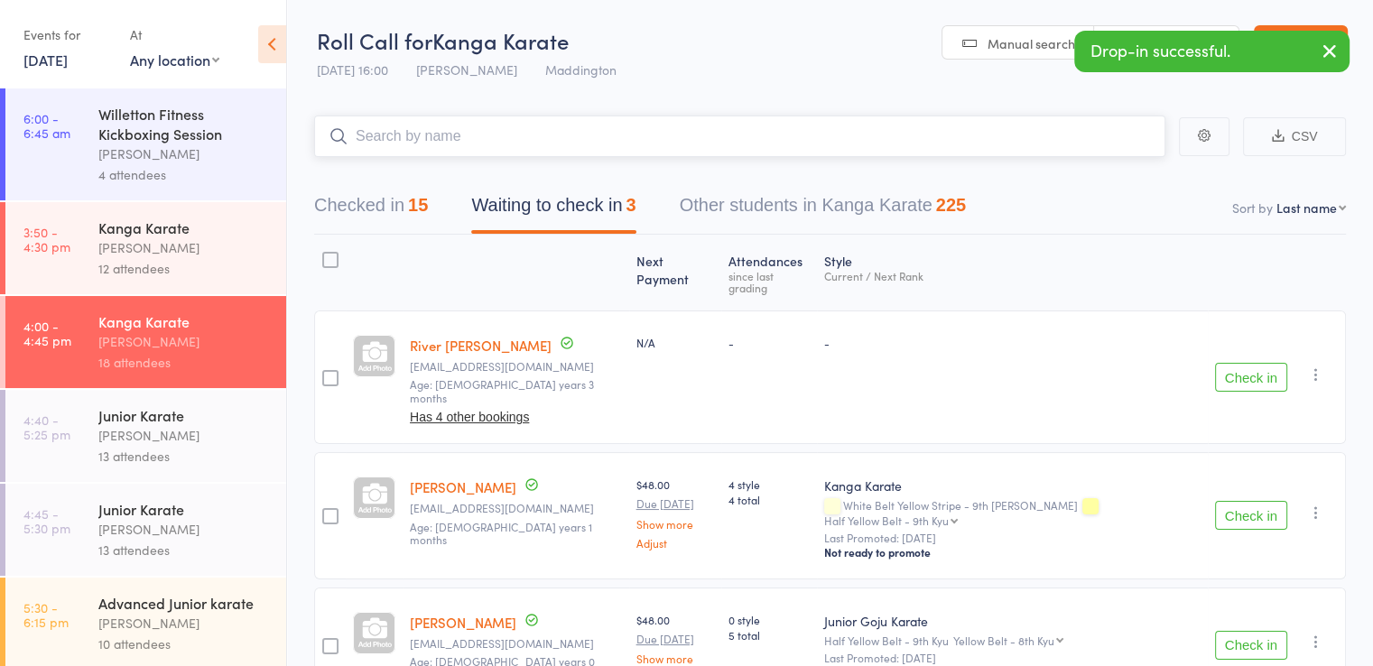
click at [451, 141] on input "search" at bounding box center [740, 137] width 852 height 42
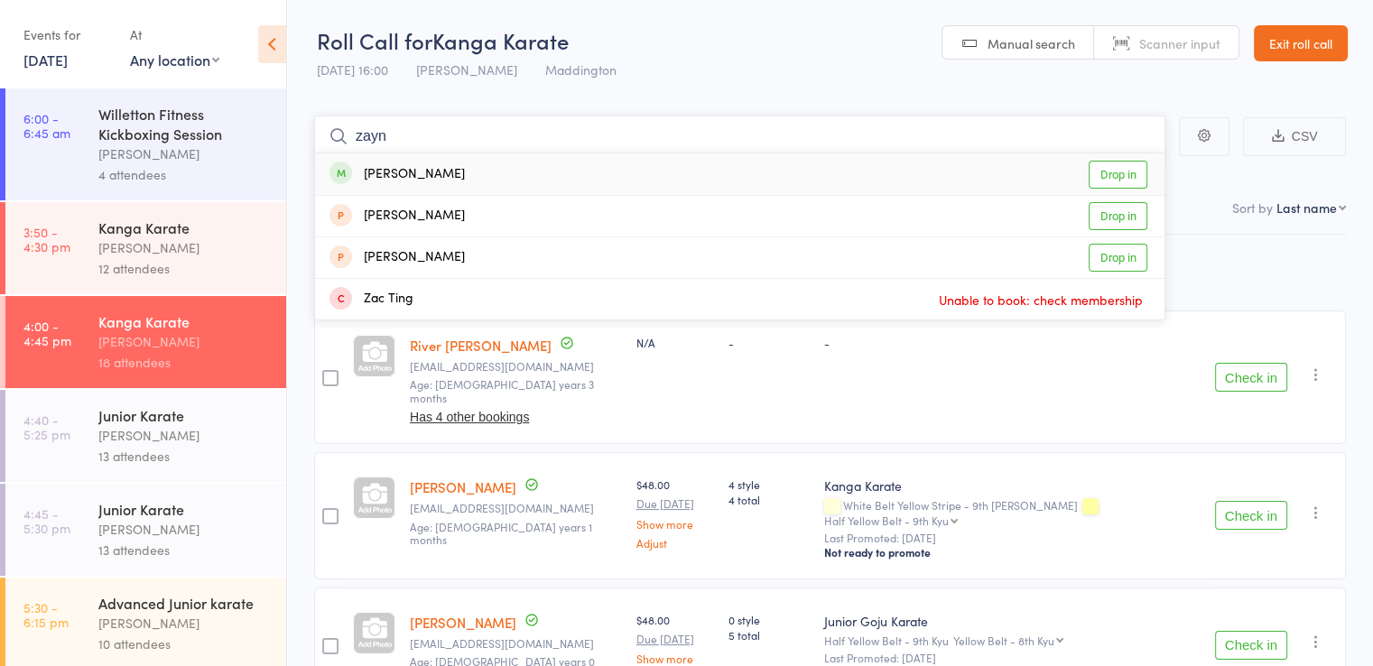
type input "zayn"
click at [446, 182] on div "Zayn Akle Drop in" at bounding box center [740, 175] width 850 height 42
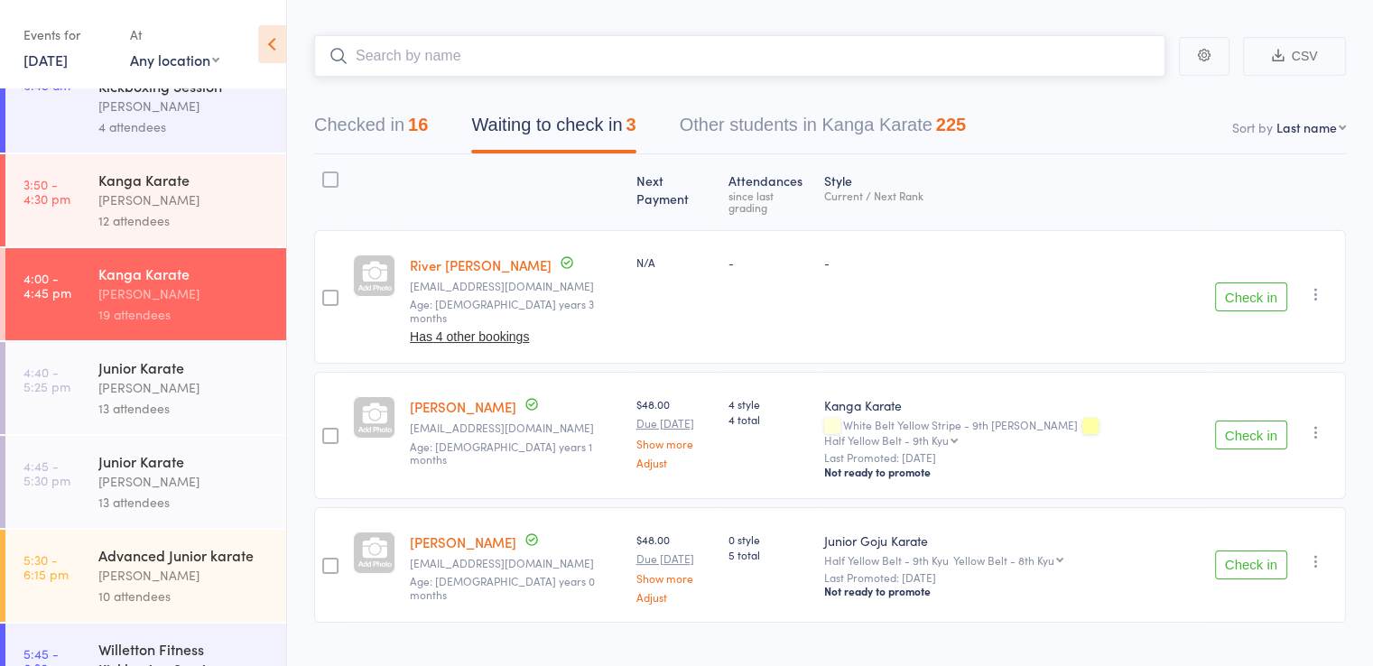
scroll to position [90, 0]
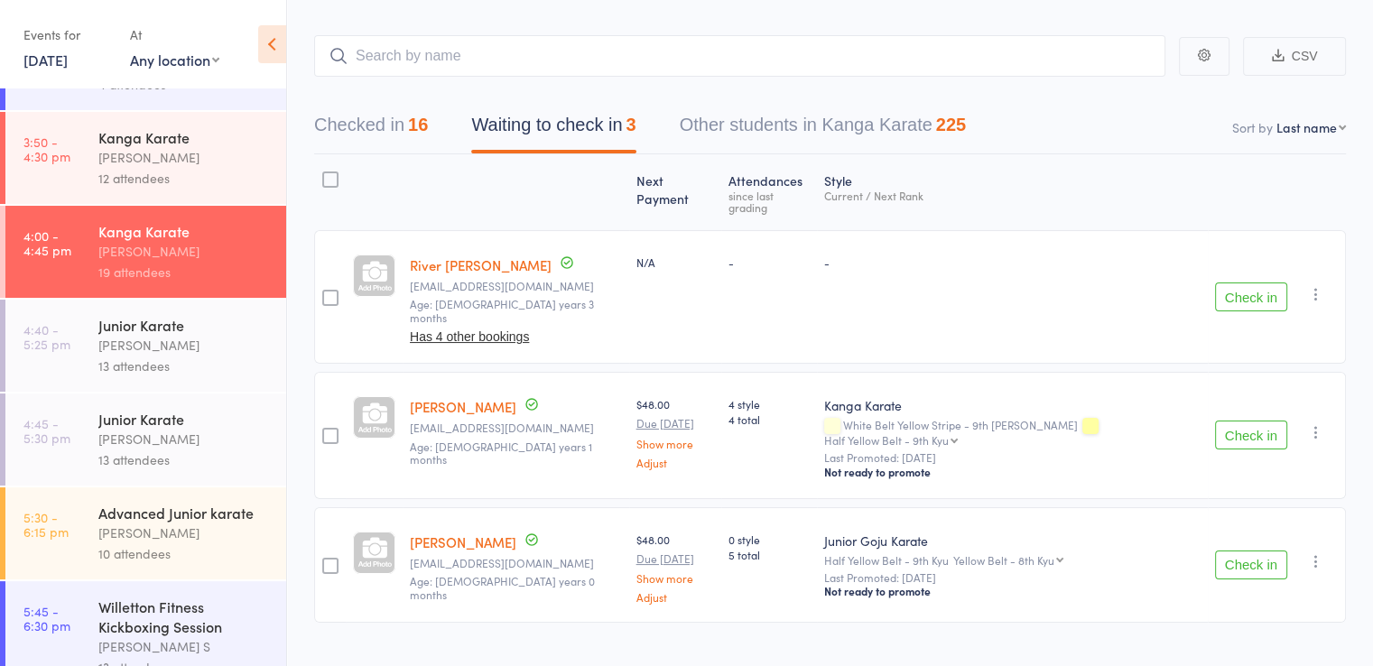
click at [144, 438] on div "[PERSON_NAME]" at bounding box center [184, 439] width 172 height 21
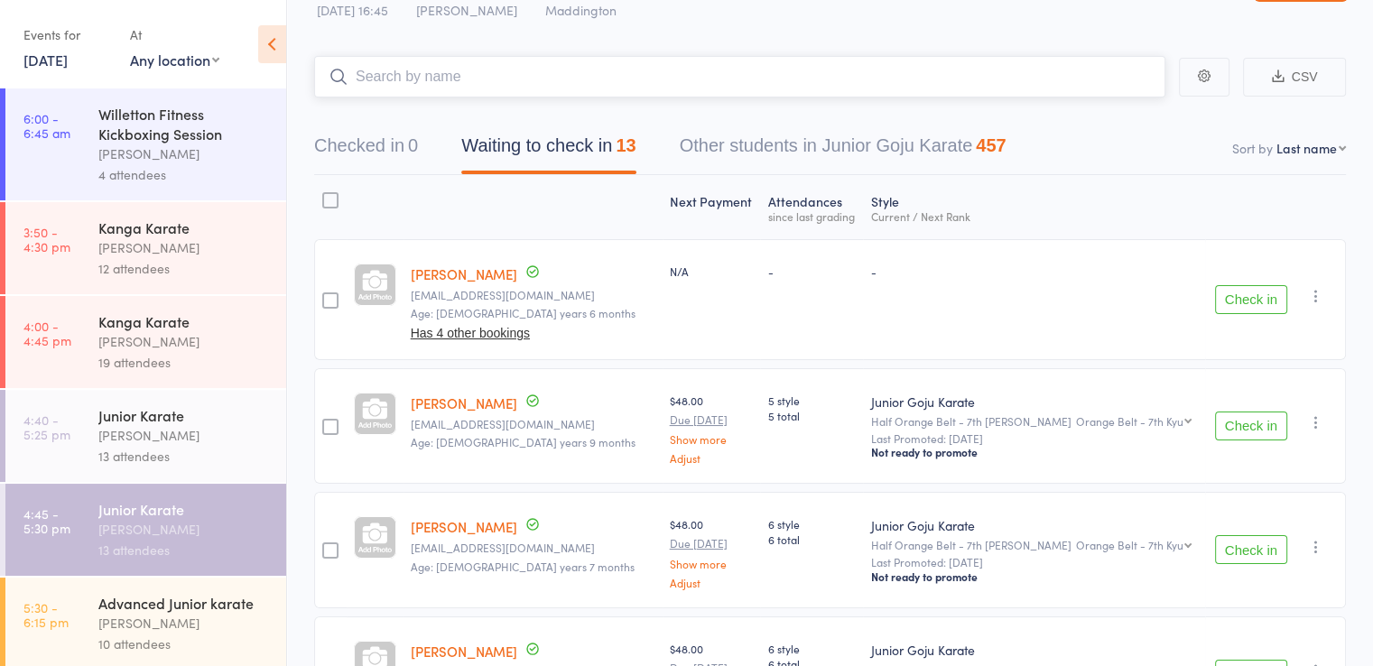
scroll to position [90, 0]
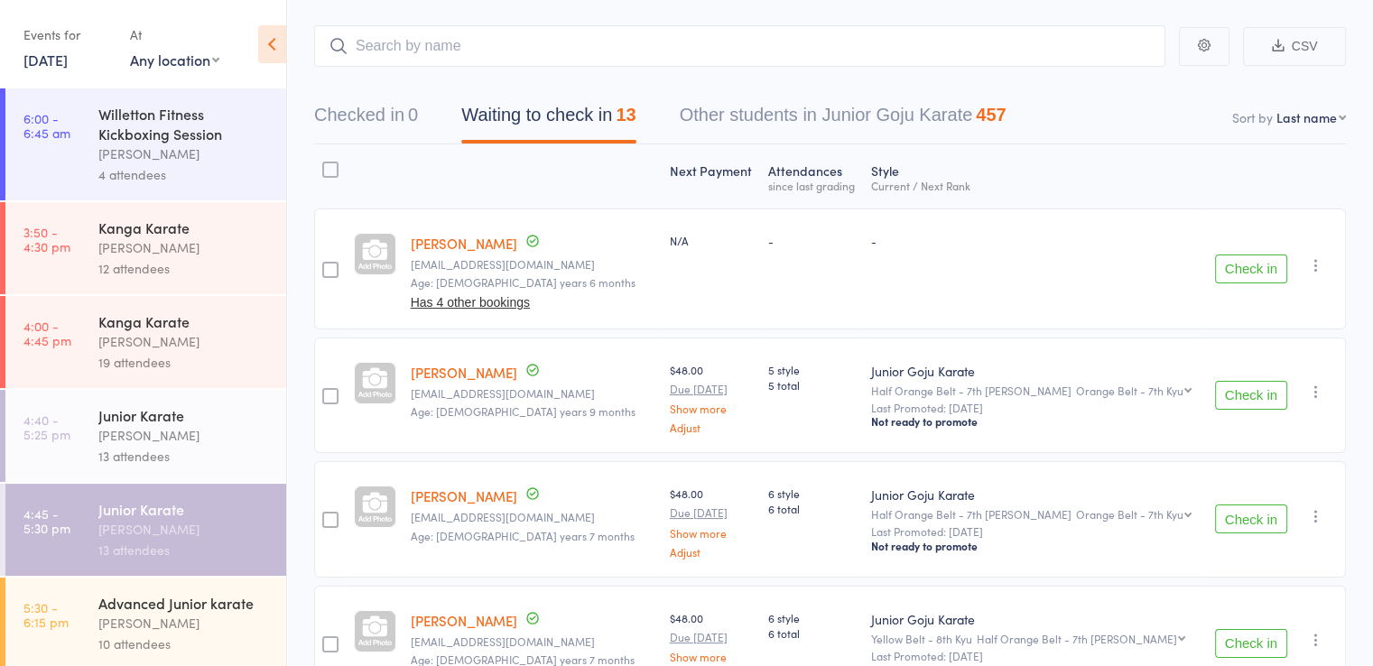
click at [1253, 268] on button "Check in" at bounding box center [1251, 269] width 72 height 29
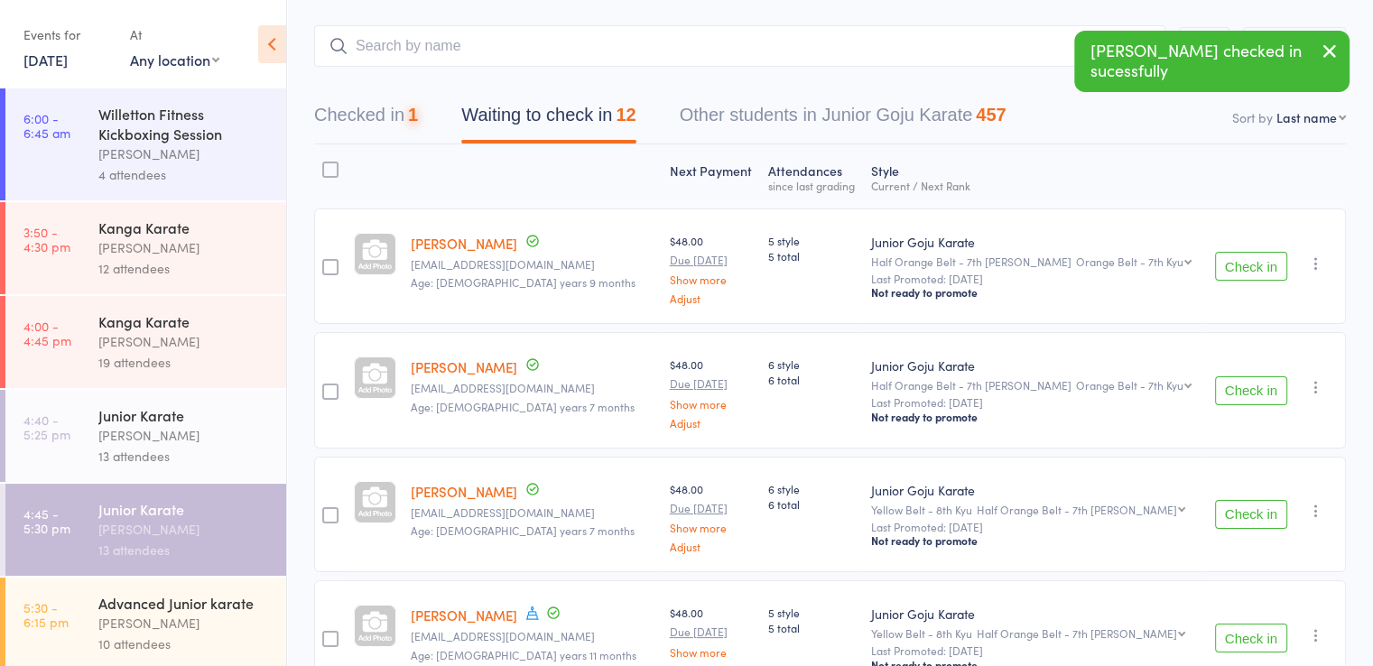
click at [1254, 268] on button "Check in" at bounding box center [1251, 266] width 72 height 29
click at [1255, 268] on button "Check in" at bounding box center [1251, 266] width 72 height 29
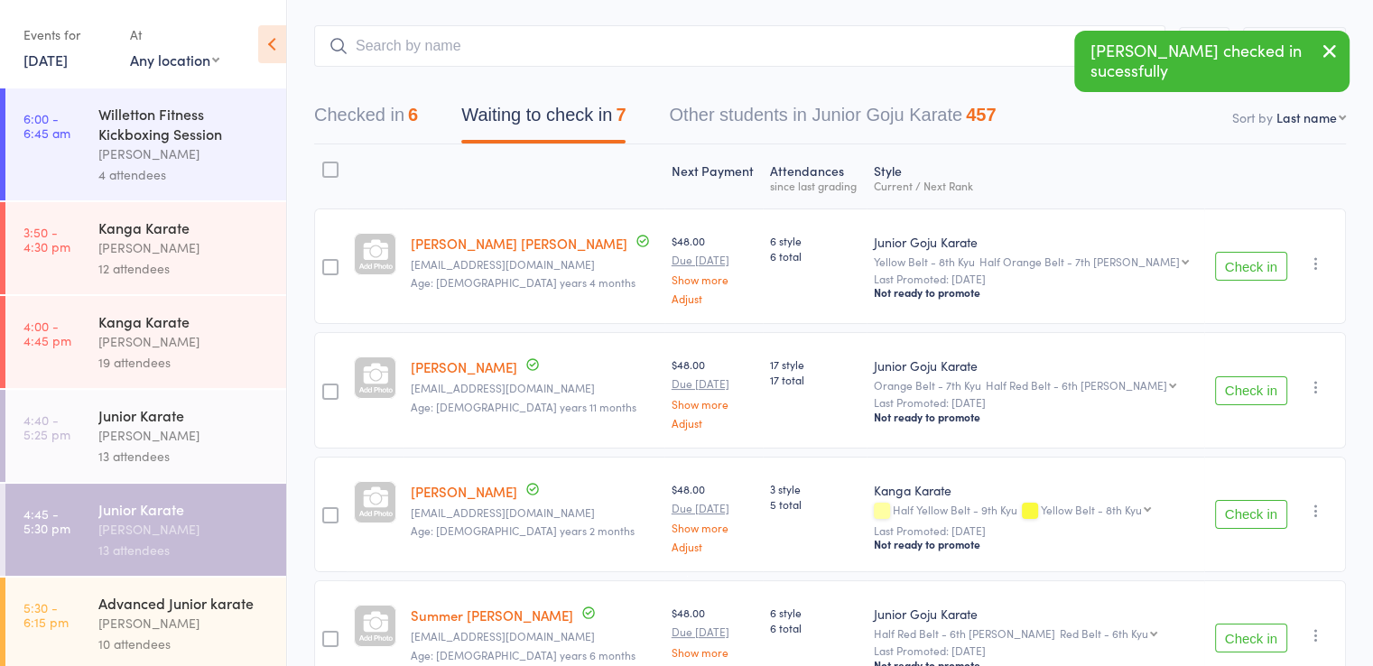
click at [1255, 269] on button "Check in" at bounding box center [1251, 266] width 72 height 29
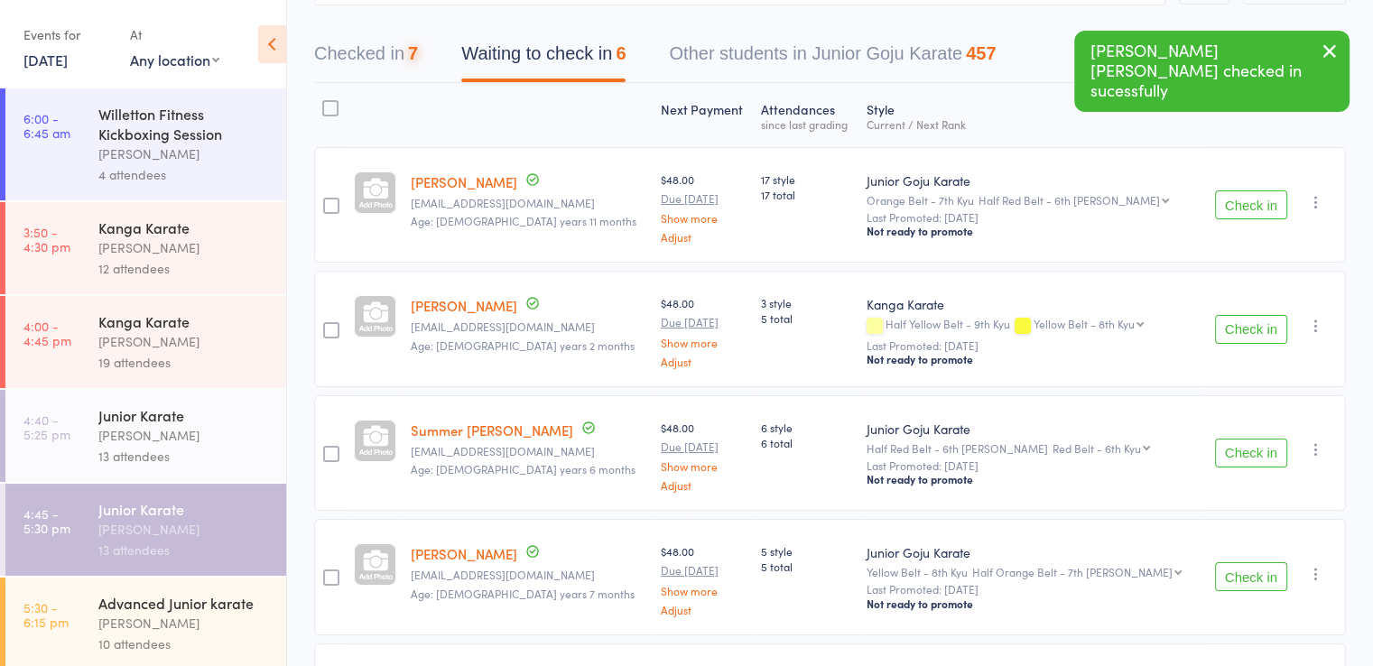
scroll to position [271, 0]
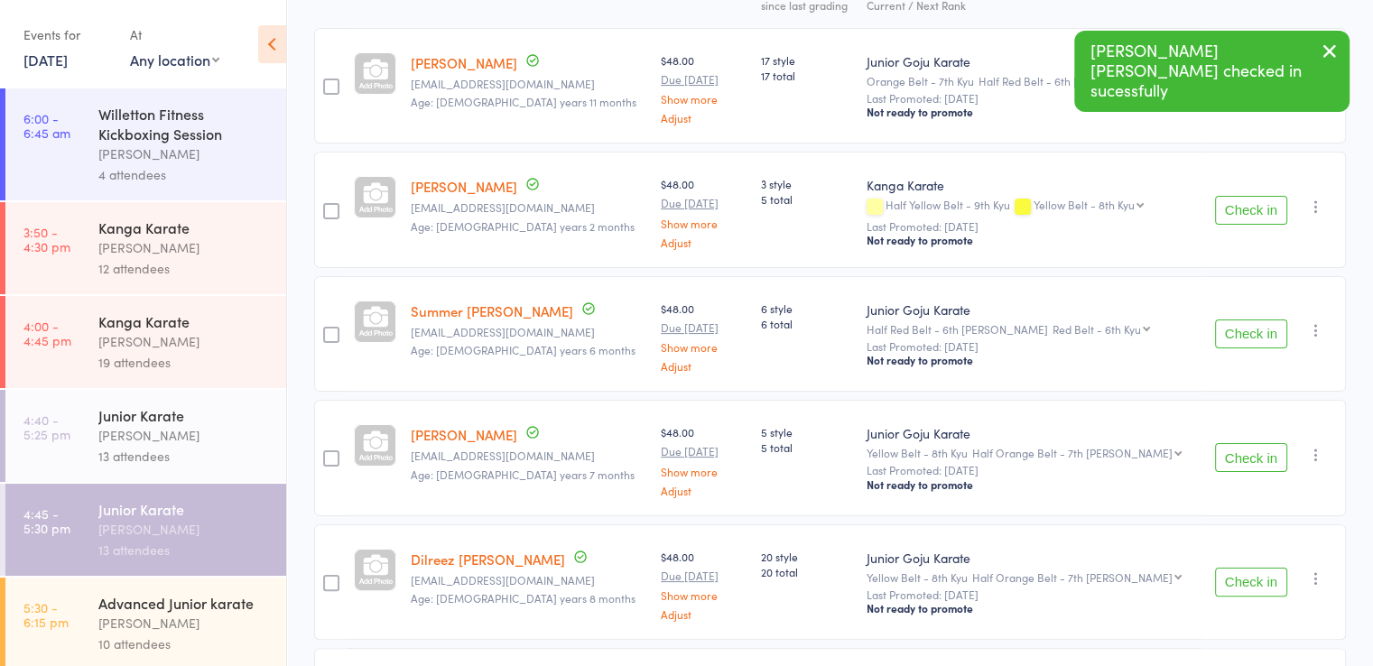
click at [1246, 208] on button "Check in" at bounding box center [1251, 210] width 72 height 29
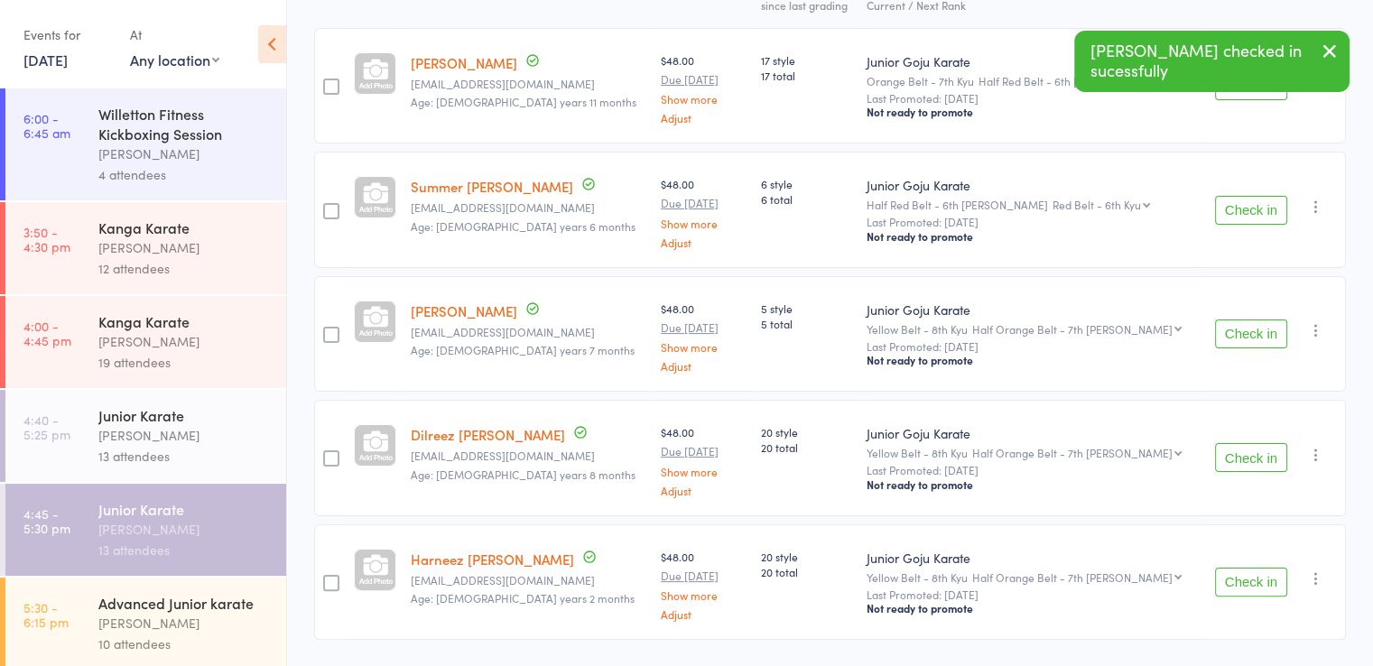
click at [1246, 209] on button "Check in" at bounding box center [1251, 210] width 72 height 29
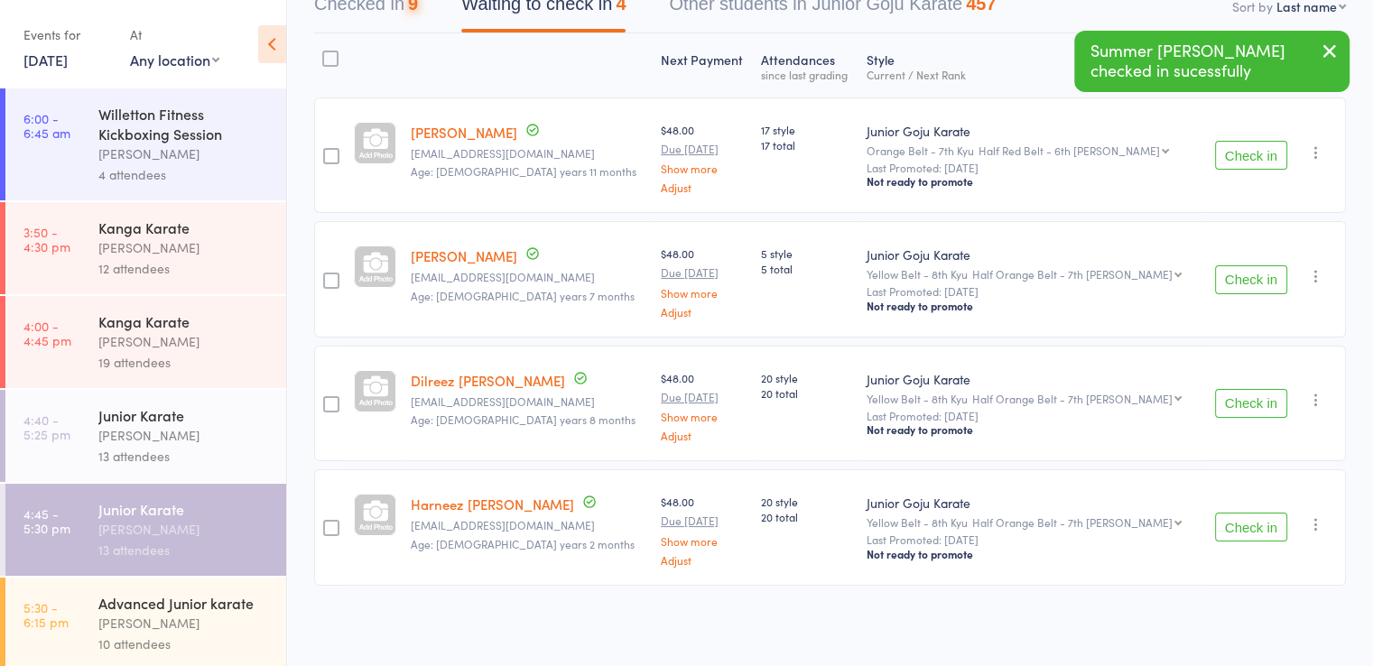
scroll to position [198, 0]
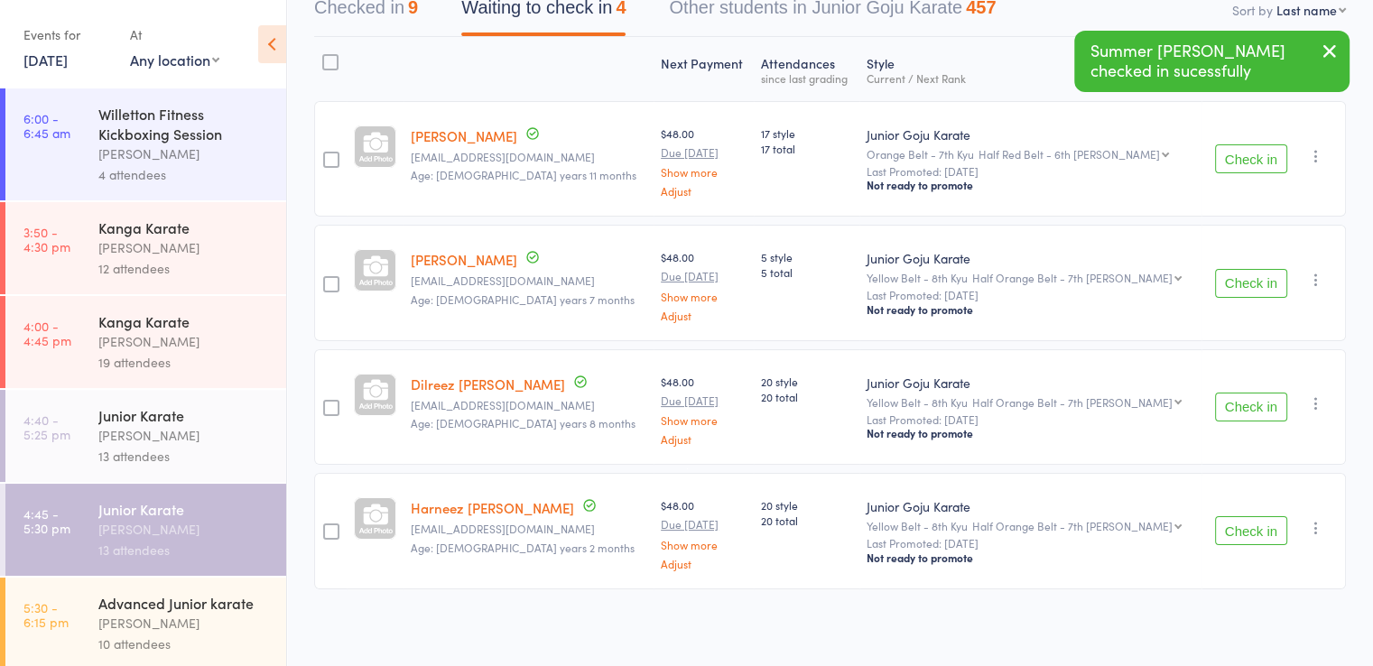
click at [1246, 281] on button "Check in" at bounding box center [1251, 283] width 72 height 29
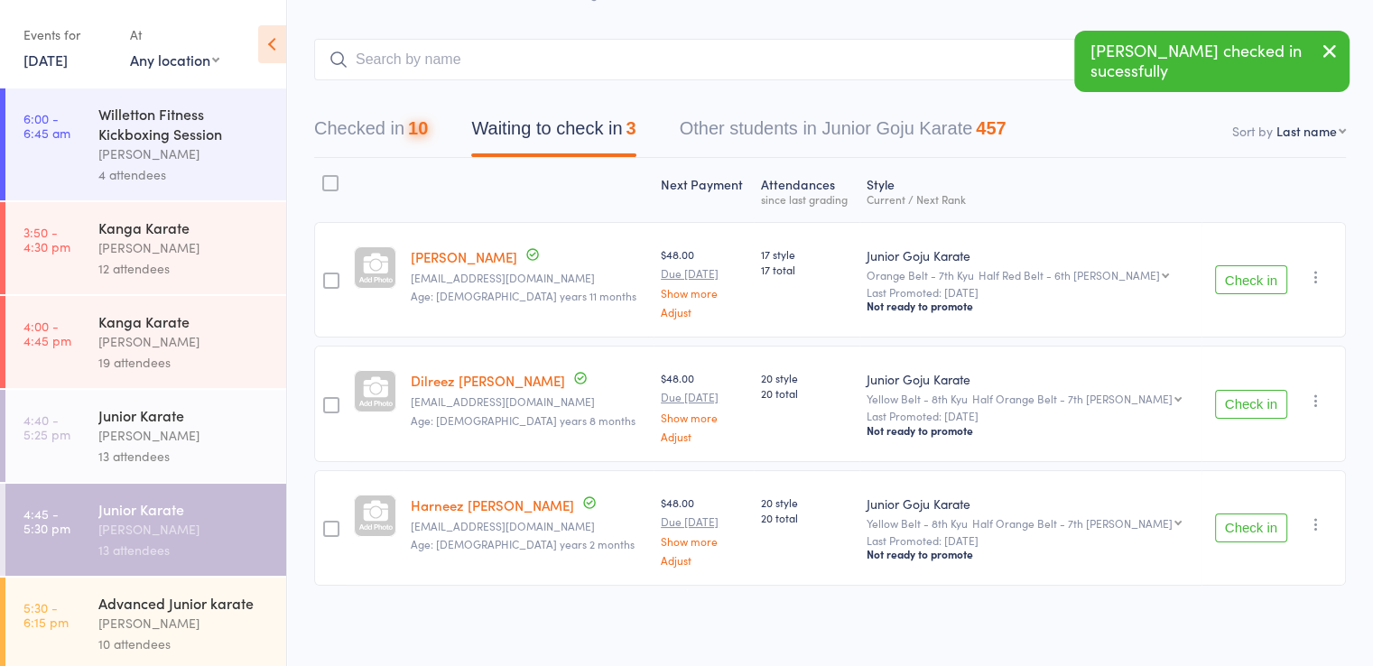
scroll to position [75, 0]
click at [1252, 405] on button "Check in" at bounding box center [1251, 406] width 72 height 29
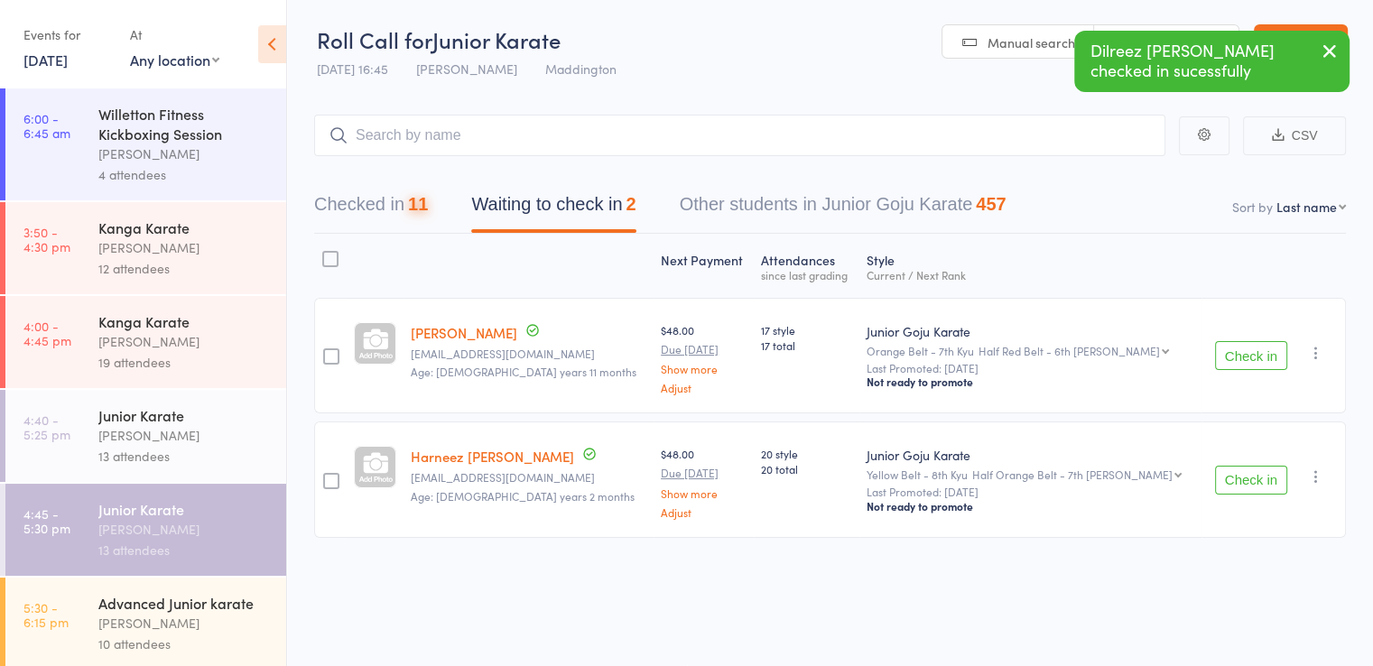
scroll to position [0, 0]
click at [1262, 489] on button "Check in" at bounding box center [1251, 481] width 72 height 29
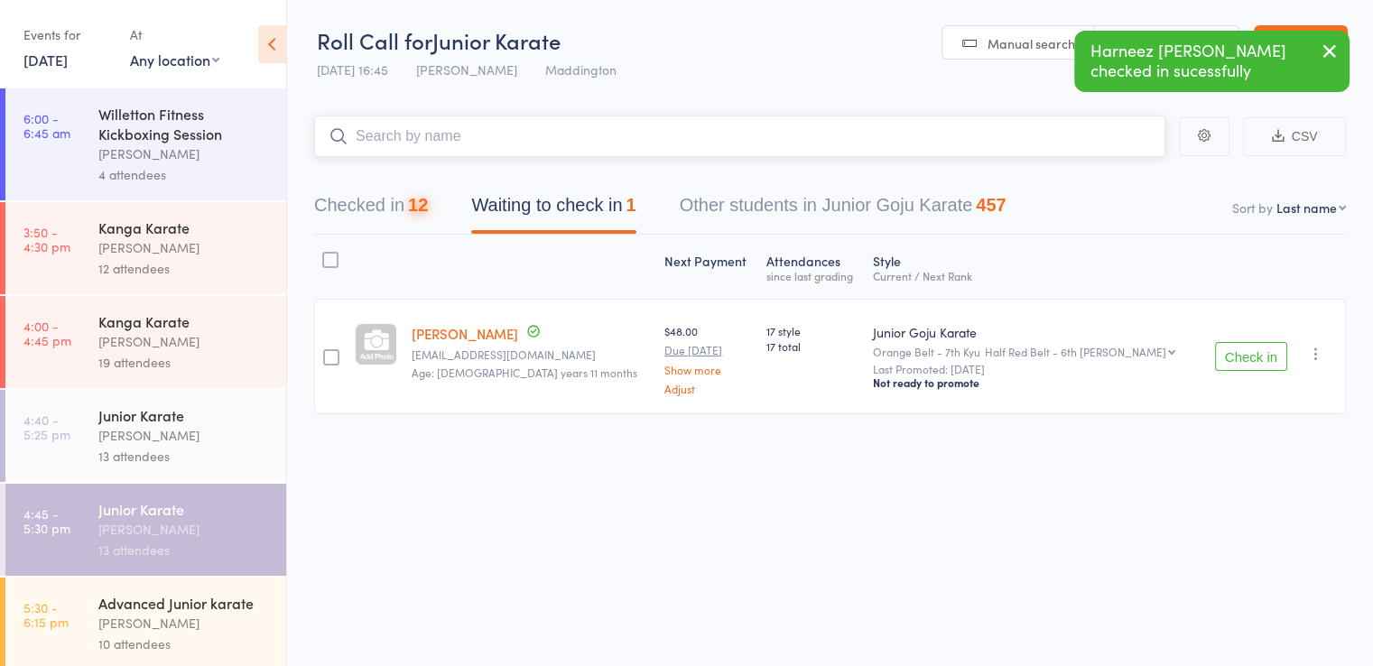
click at [491, 143] on input "search" at bounding box center [740, 137] width 852 height 42
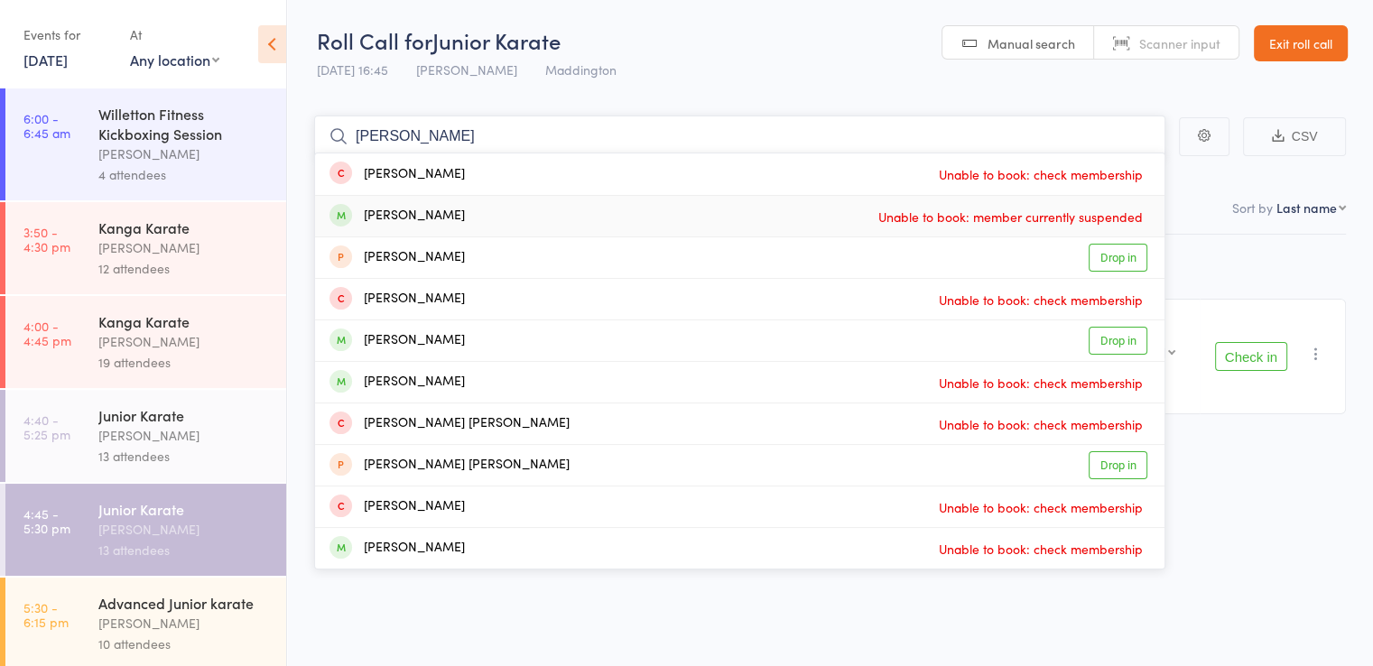
type input "anna"
click at [461, 206] on div "Anna Sony Unable to book: member currently suspended" at bounding box center [740, 216] width 850 height 41
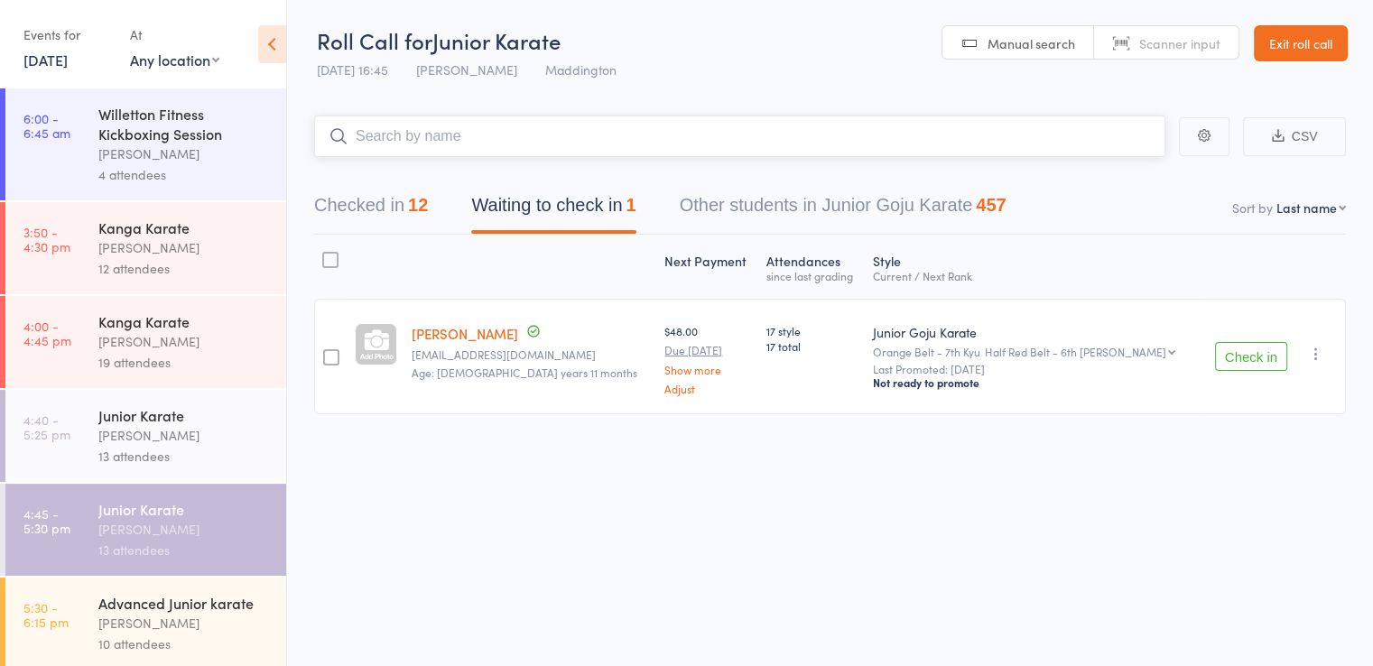
click at [442, 137] on input "search" at bounding box center [740, 137] width 852 height 42
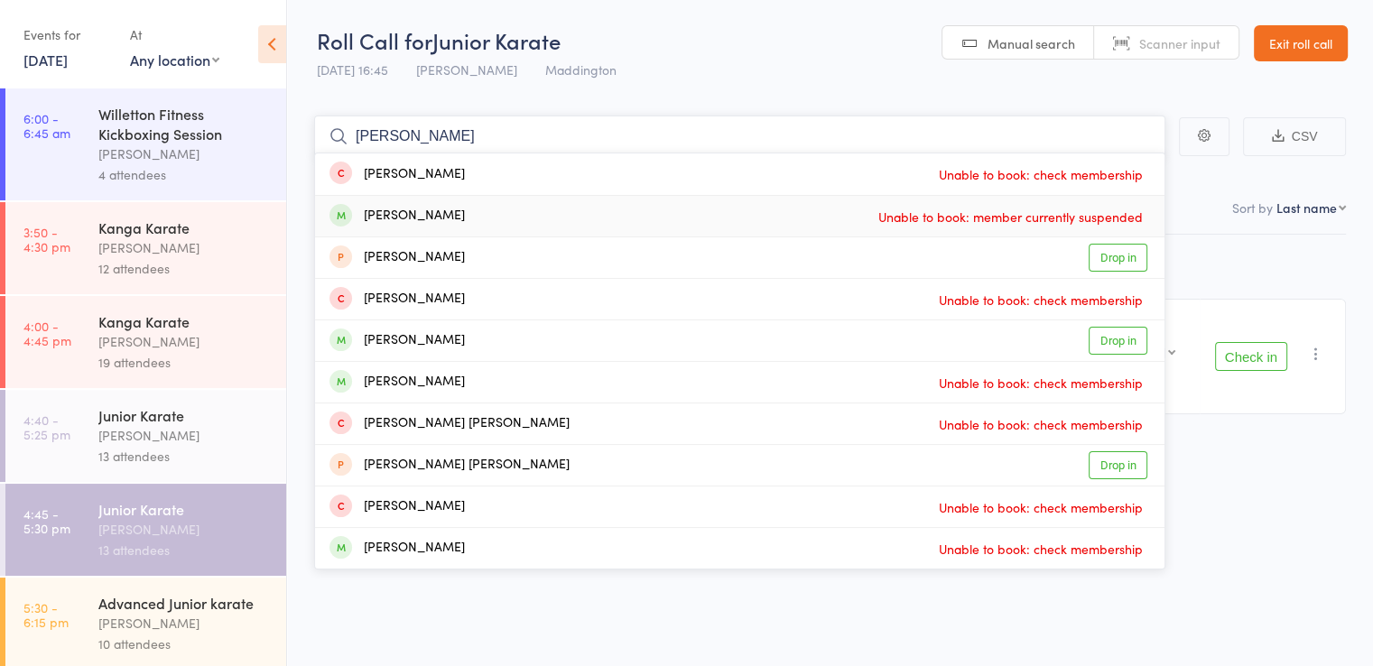
type input "anna"
drag, startPoint x: 390, startPoint y: 214, endPoint x: 372, endPoint y: 215, distance: 18.1
click at [372, 215] on div "Anna Sony" at bounding box center [397, 216] width 135 height 21
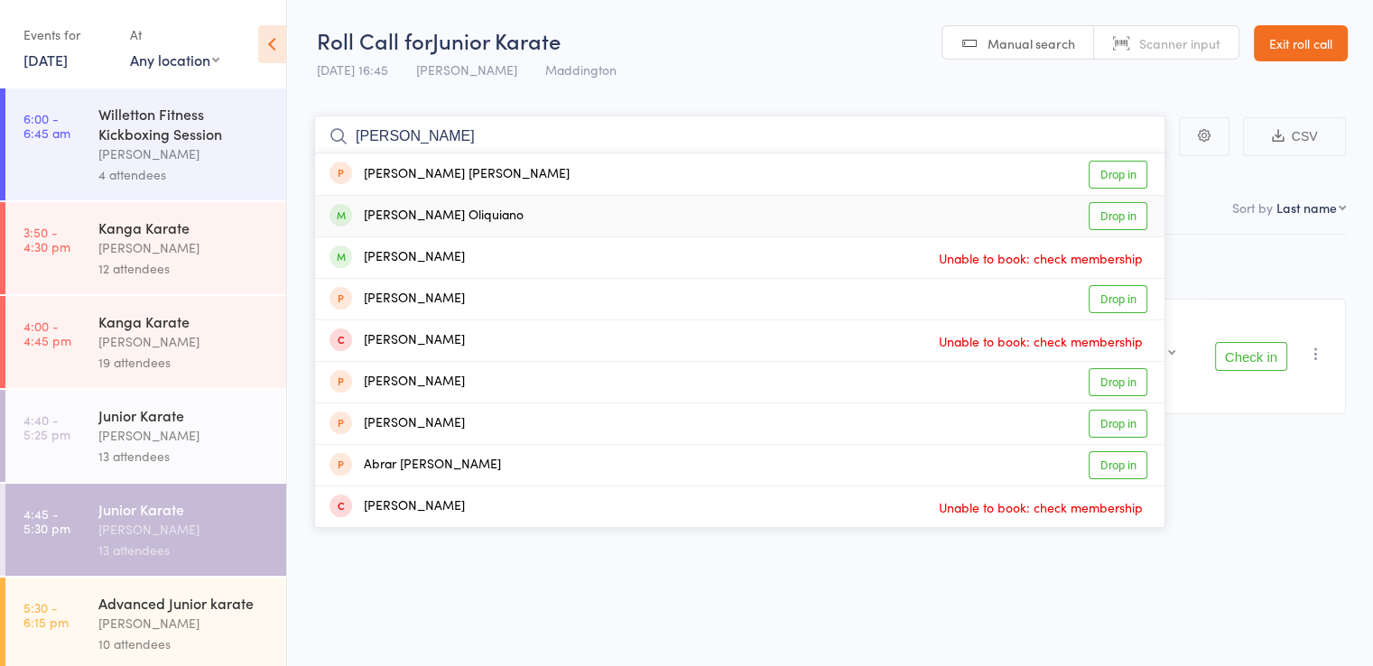
type input "nash"
click at [447, 215] on div "Nash Oliquiano" at bounding box center [427, 216] width 194 height 21
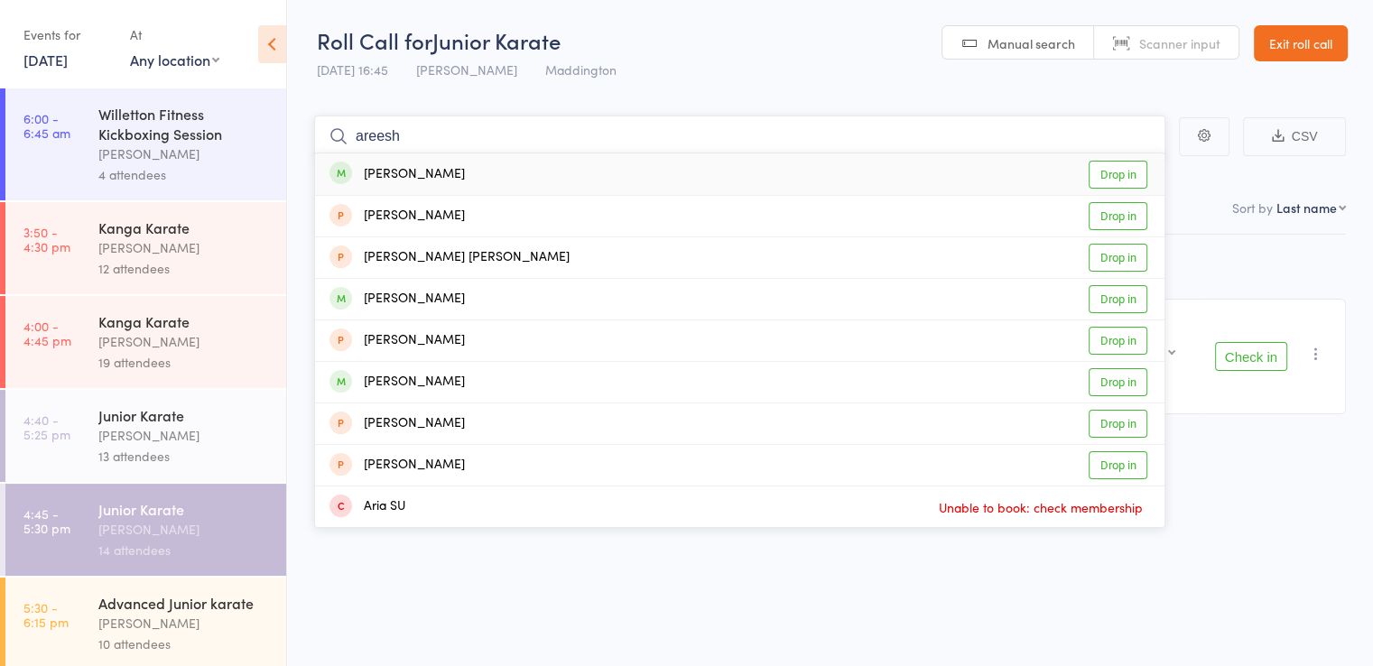
type input "areesh"
click at [465, 176] on div "Amayra Zaman Areesha" at bounding box center [397, 174] width 135 height 21
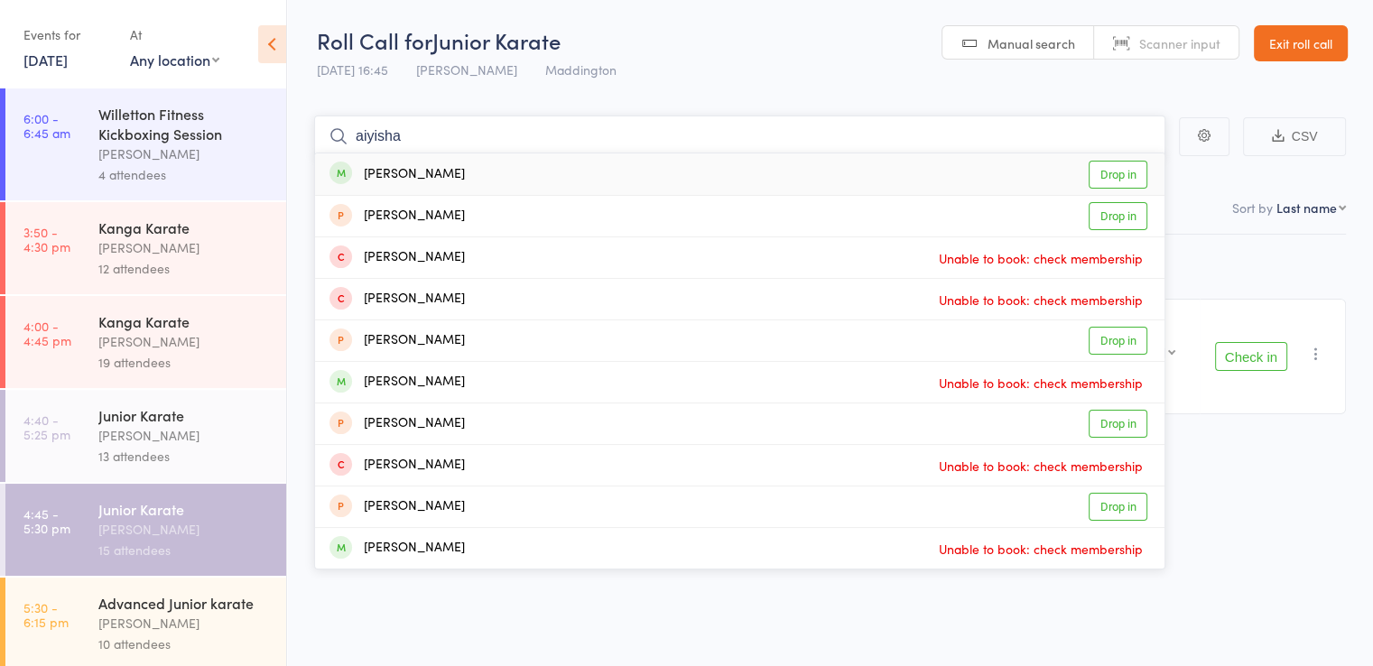
type input "aiyisha"
click at [466, 176] on div "Ayisha Sameer Drop in" at bounding box center [740, 175] width 850 height 42
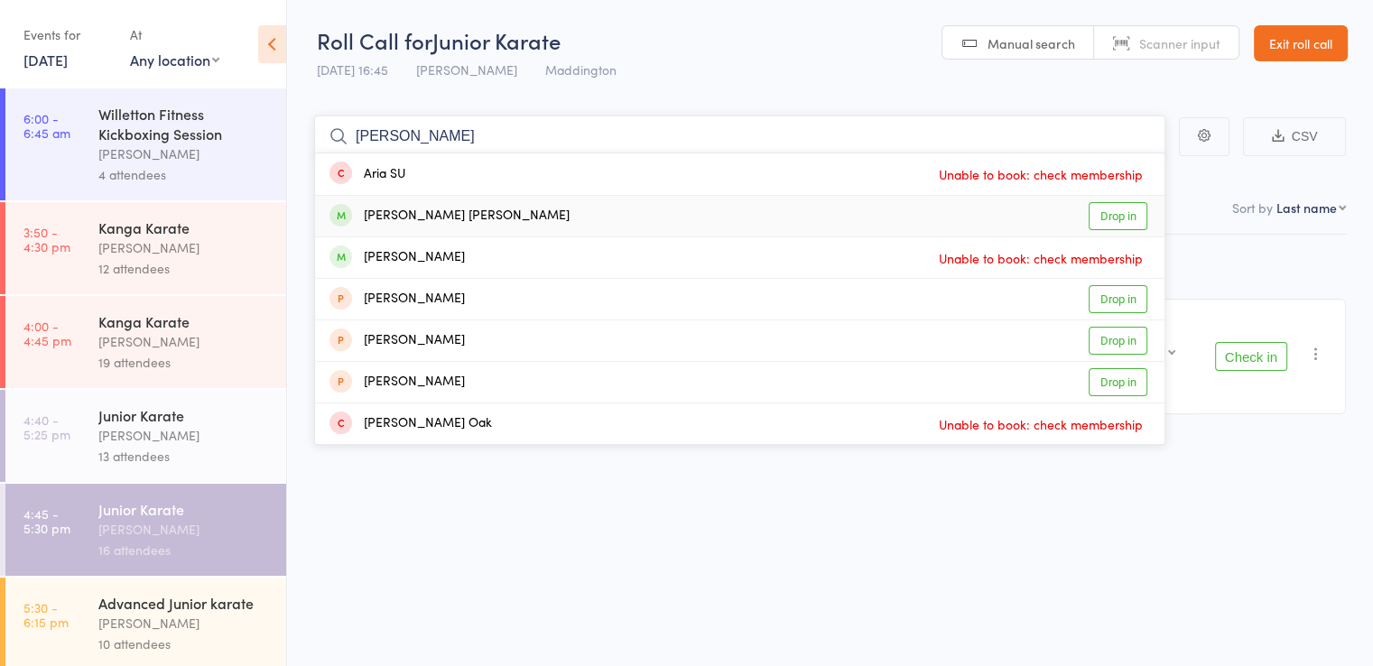
type input "arif"
click at [466, 219] on div "Arif Michel Mohammed" at bounding box center [450, 216] width 240 height 21
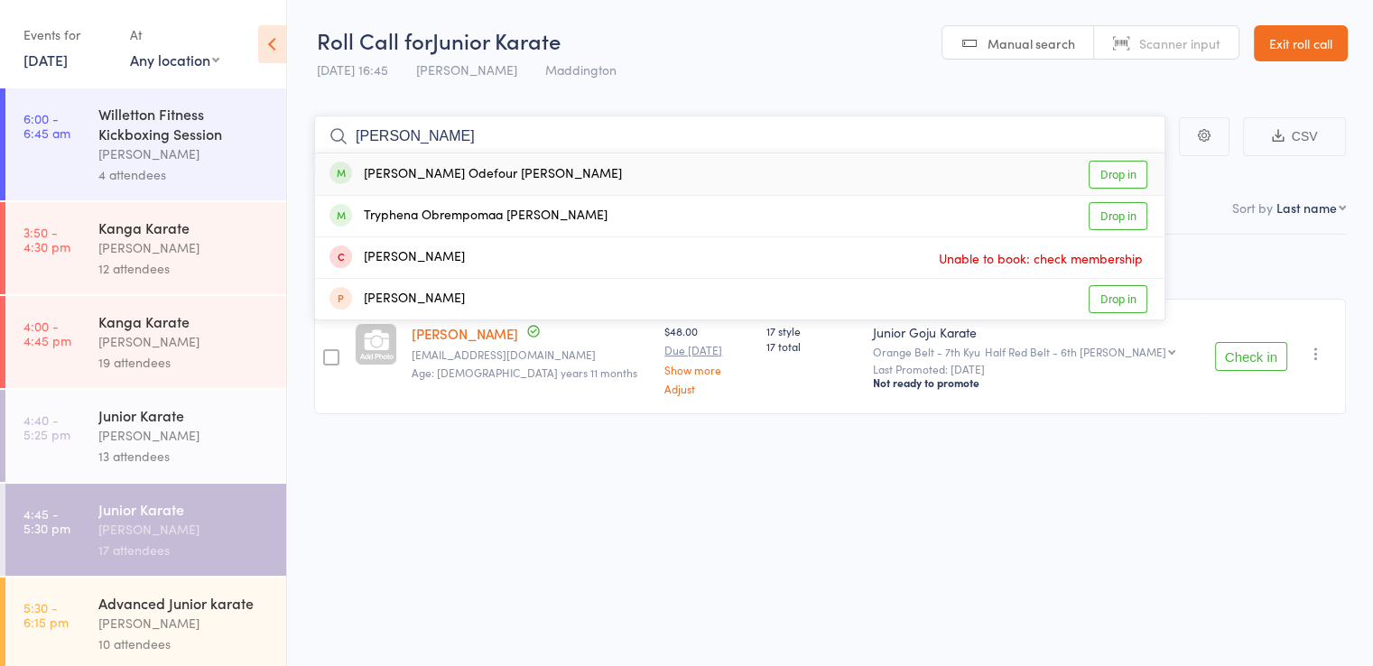
type input "sackey"
click at [480, 173] on div "Ephraim Odefour Sackey" at bounding box center [476, 174] width 293 height 21
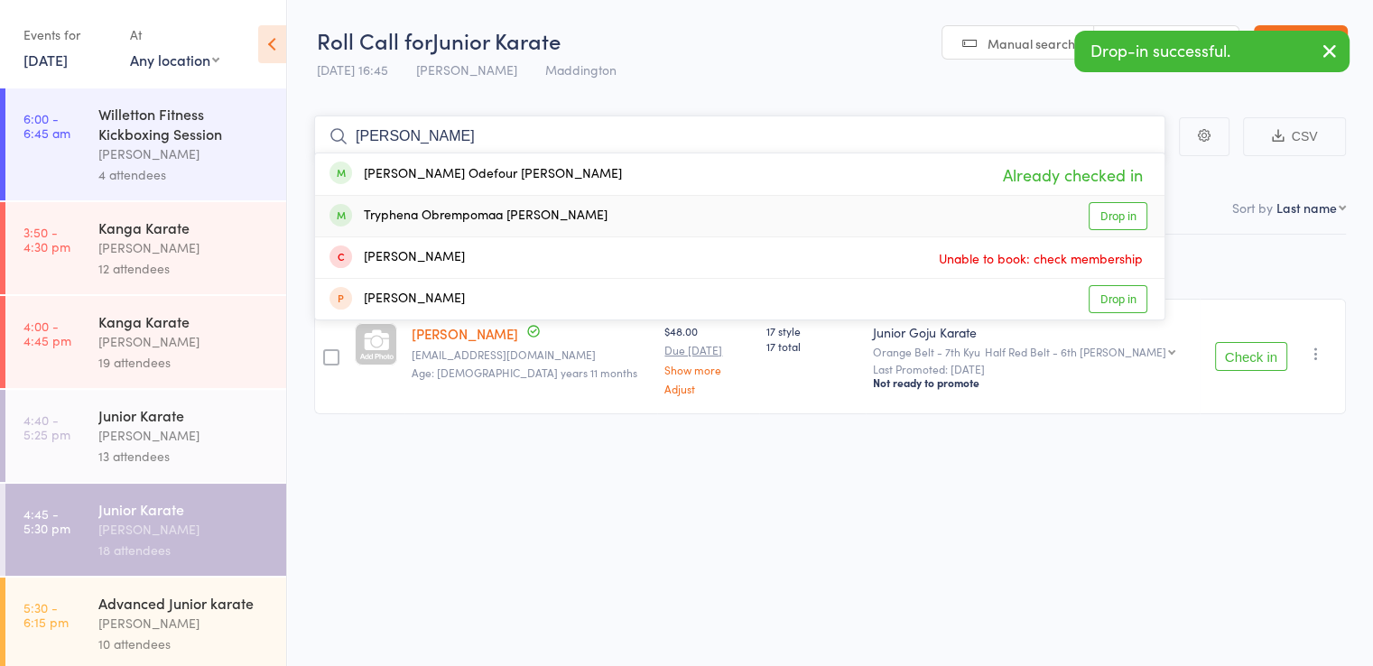
type input "sackey"
click at [477, 214] on div "Tryphena Obrempomaa Sackey" at bounding box center [469, 216] width 278 height 21
